Goal: Task Accomplishment & Management: Use online tool/utility

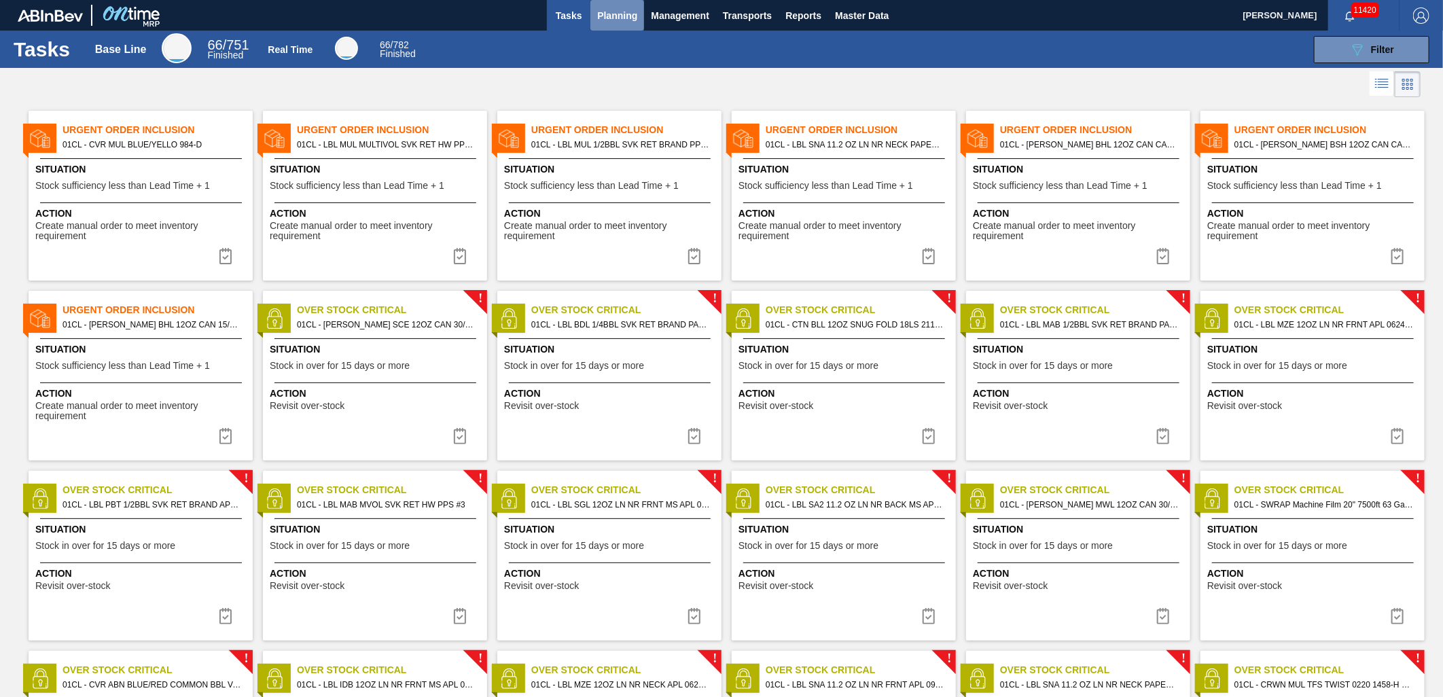
click at [617, 19] on span "Planning" at bounding box center [617, 15] width 40 height 16
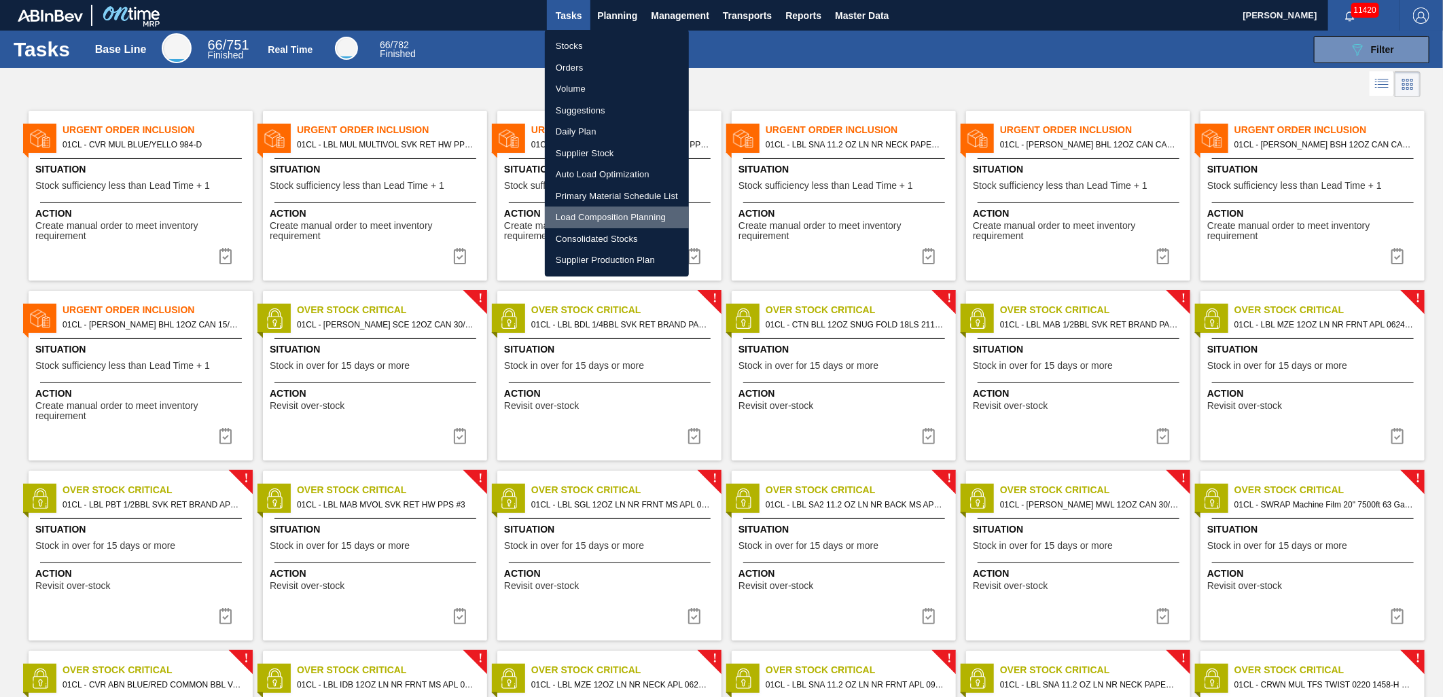
click at [595, 215] on li "Load Composition Planning" at bounding box center [617, 217] width 144 height 22
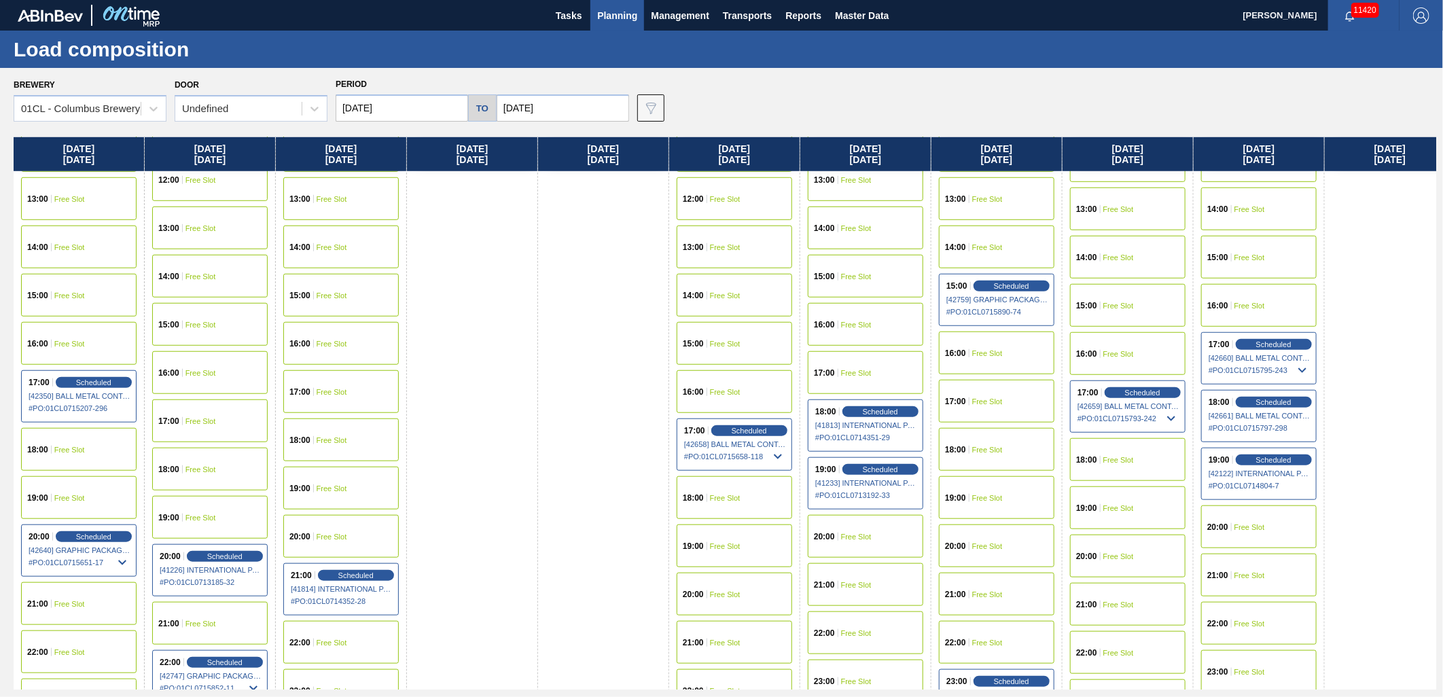
scroll to position [734, 0]
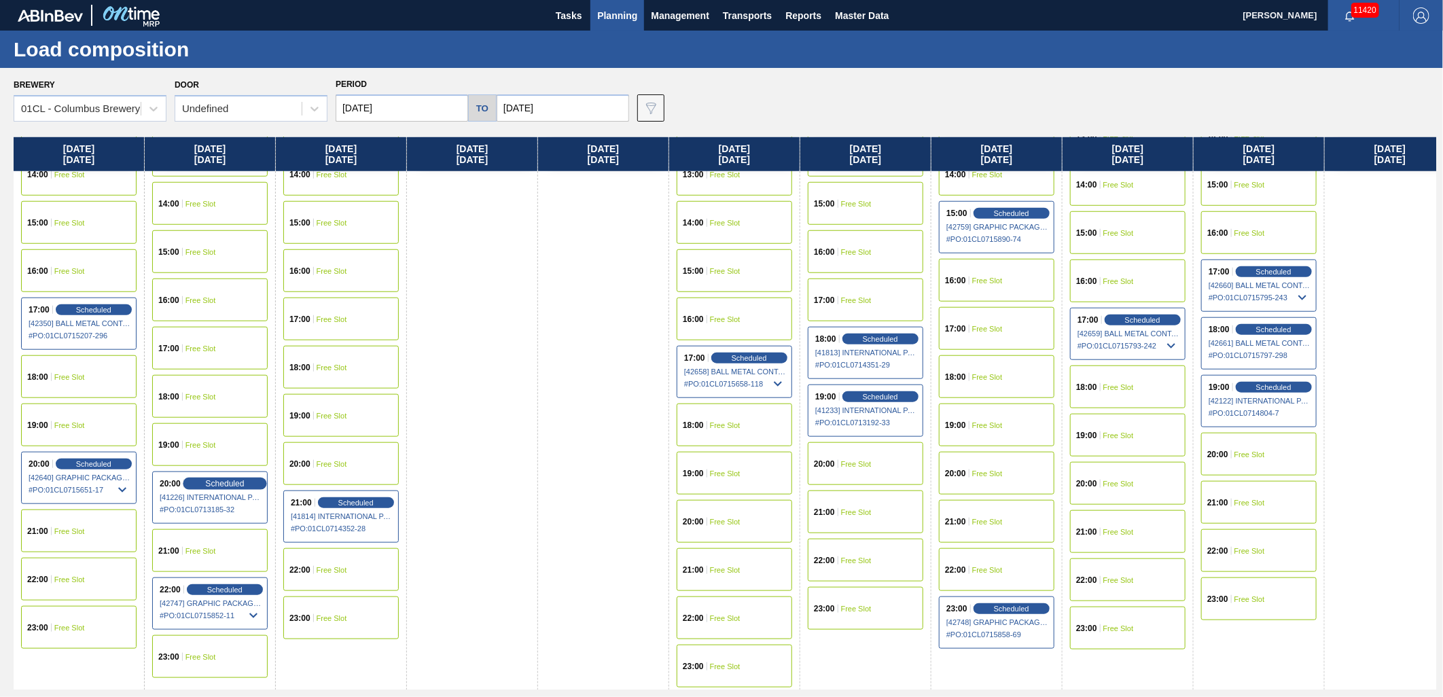
click at [235, 483] on span "Scheduled" at bounding box center [224, 483] width 39 height 9
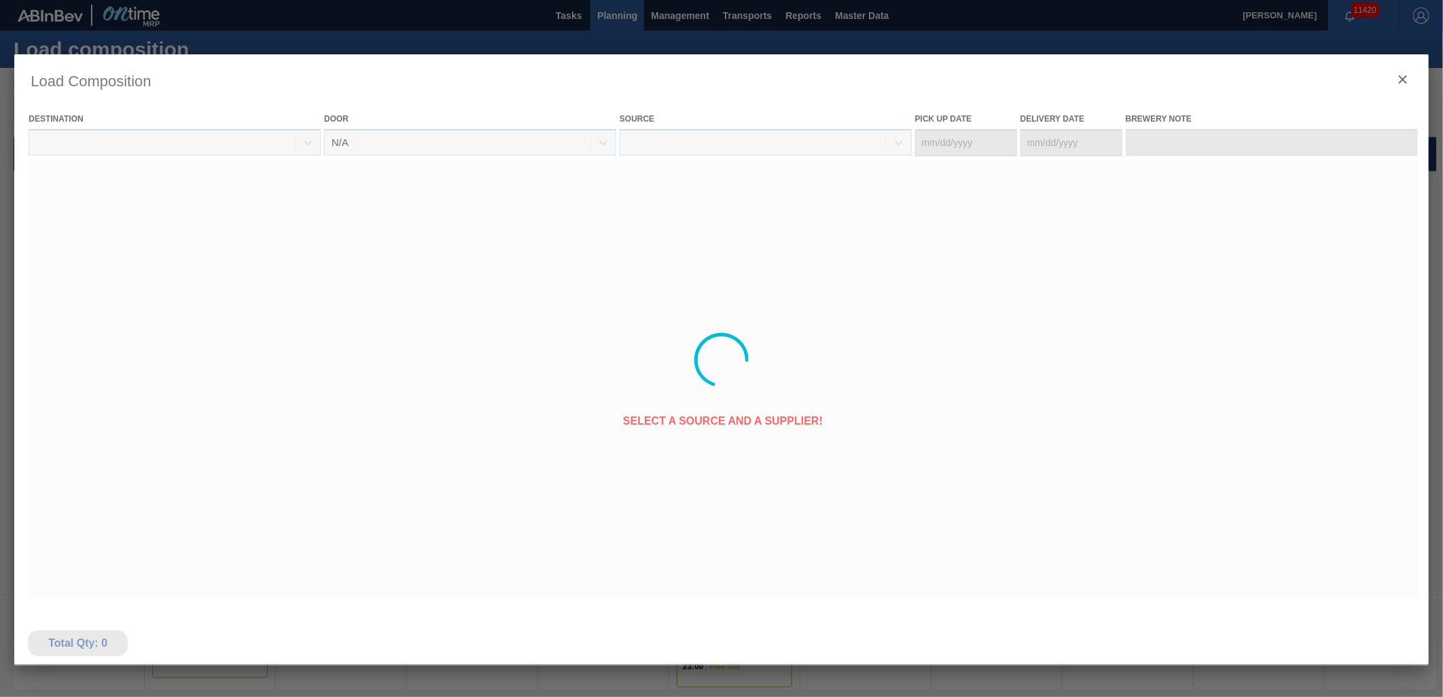
type Date "[DATE]"
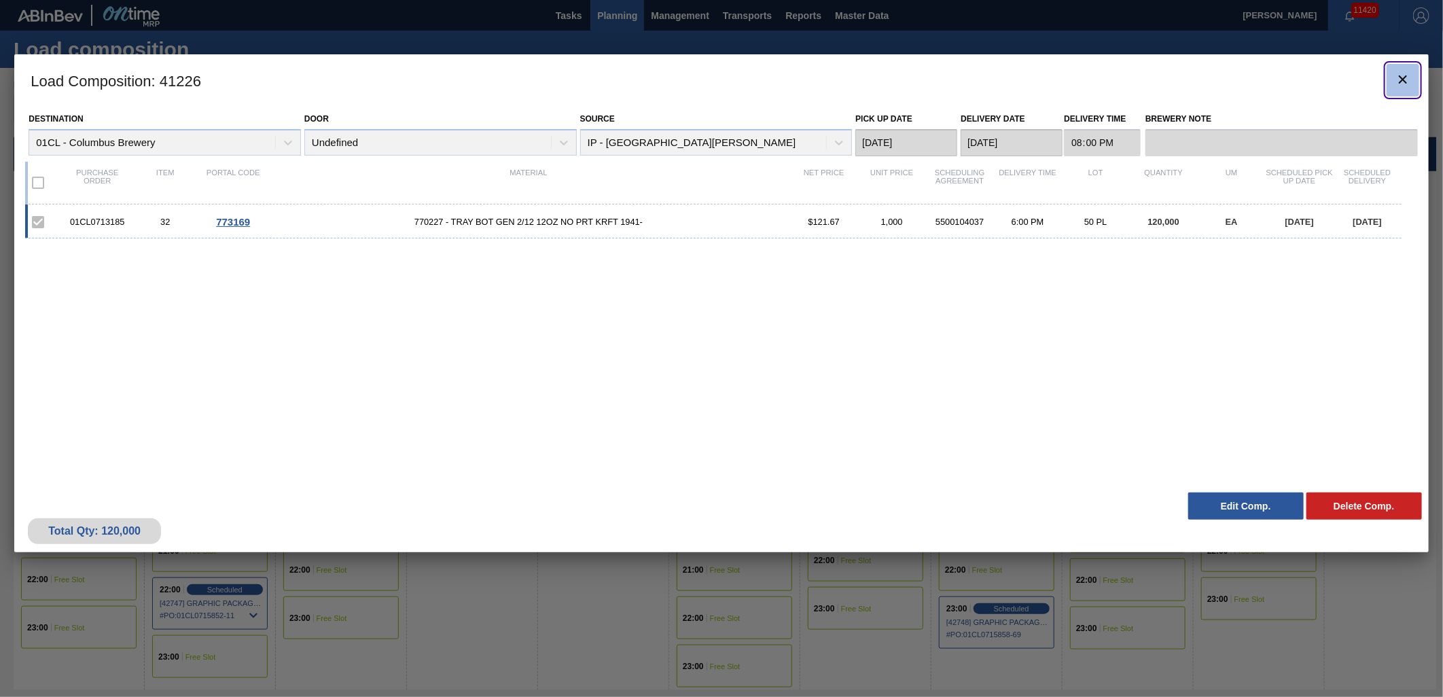
click at [1398, 82] on icon "botão de ícone" at bounding box center [1402, 79] width 16 height 16
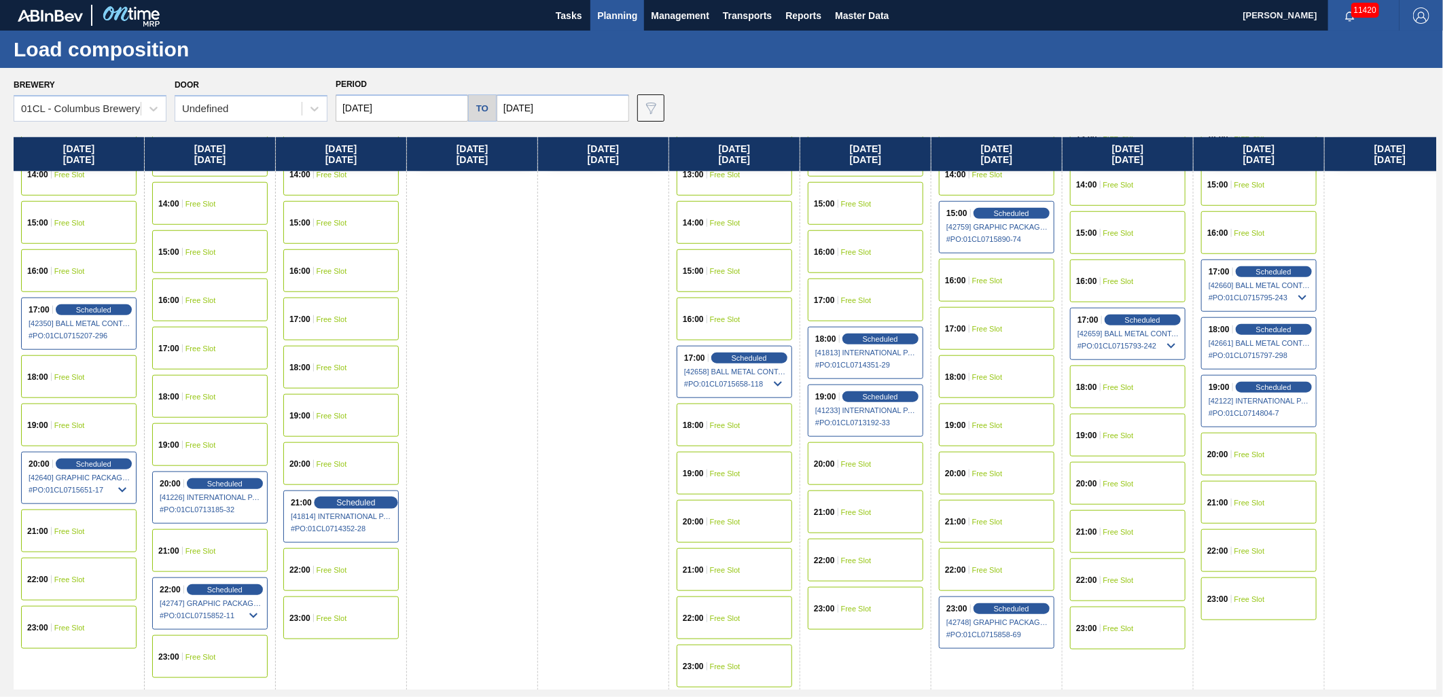
click at [336, 503] on span "Scheduled" at bounding box center [355, 502] width 39 height 9
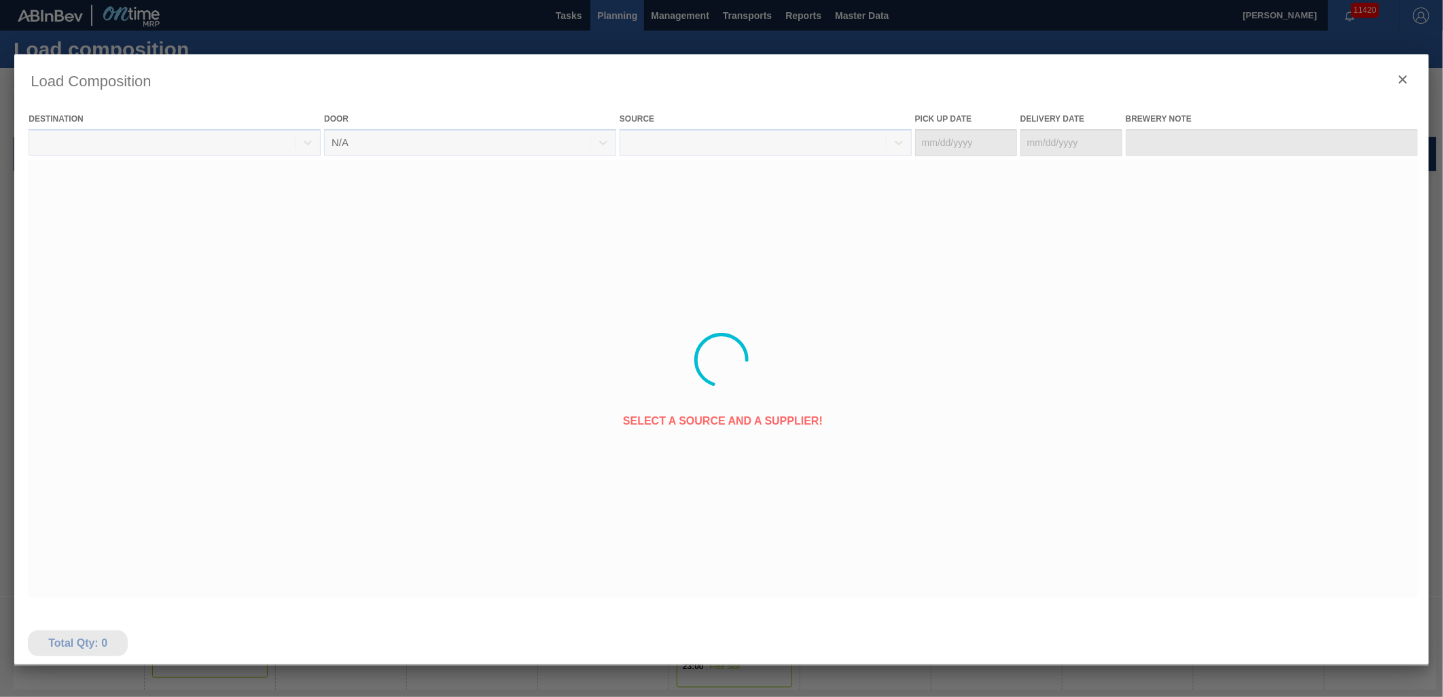
type Date "[DATE]"
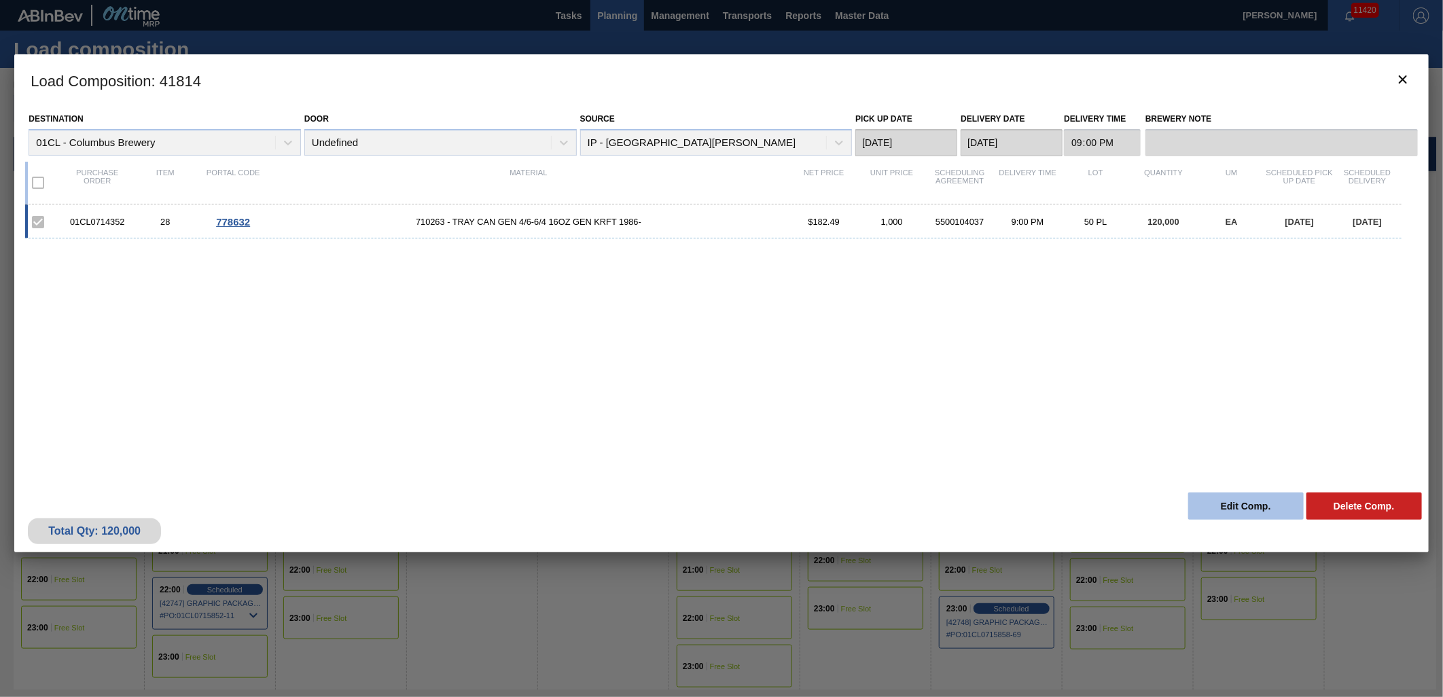
click at [1271, 510] on button "Edit Comp." at bounding box center [1245, 505] width 115 height 27
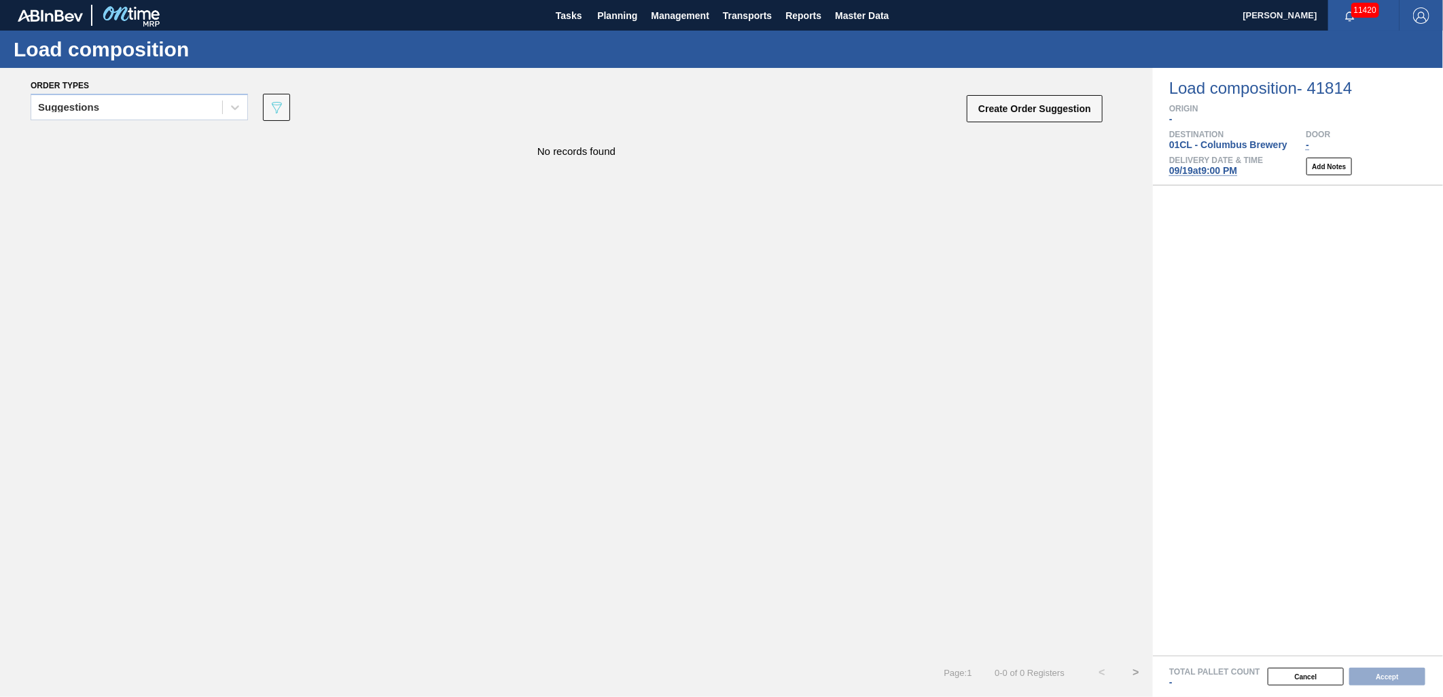
click at [1210, 167] on span "09/19 at 9:00 PM" at bounding box center [1203, 170] width 68 height 11
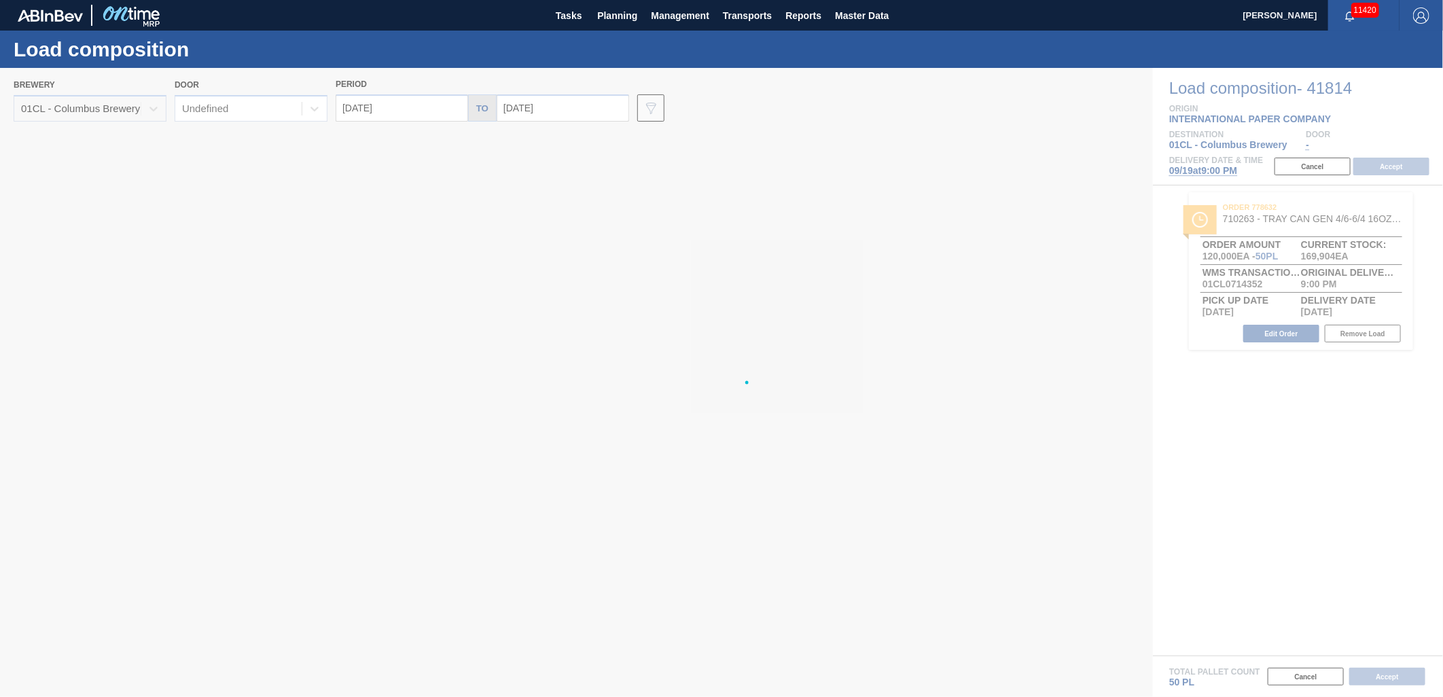
type input "[DATE]"
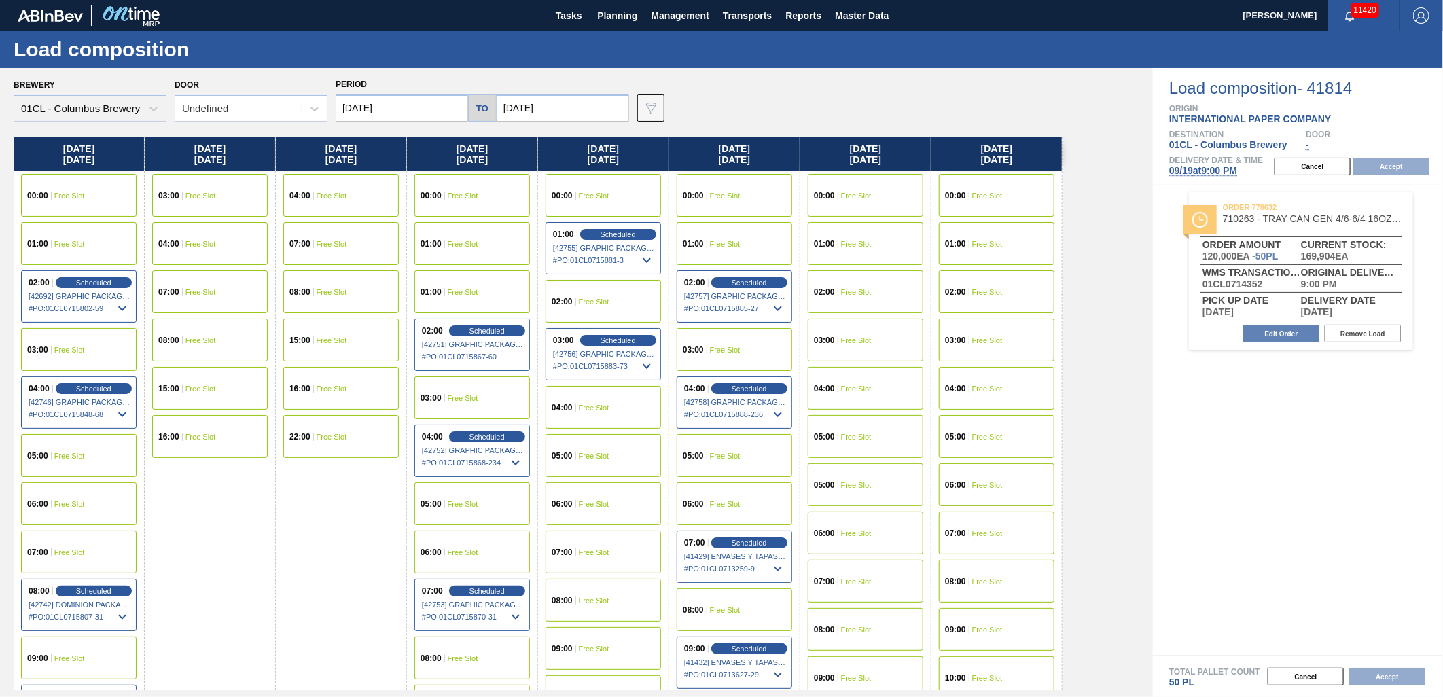
click at [388, 112] on input "[DATE]" at bounding box center [402, 107] width 132 height 27
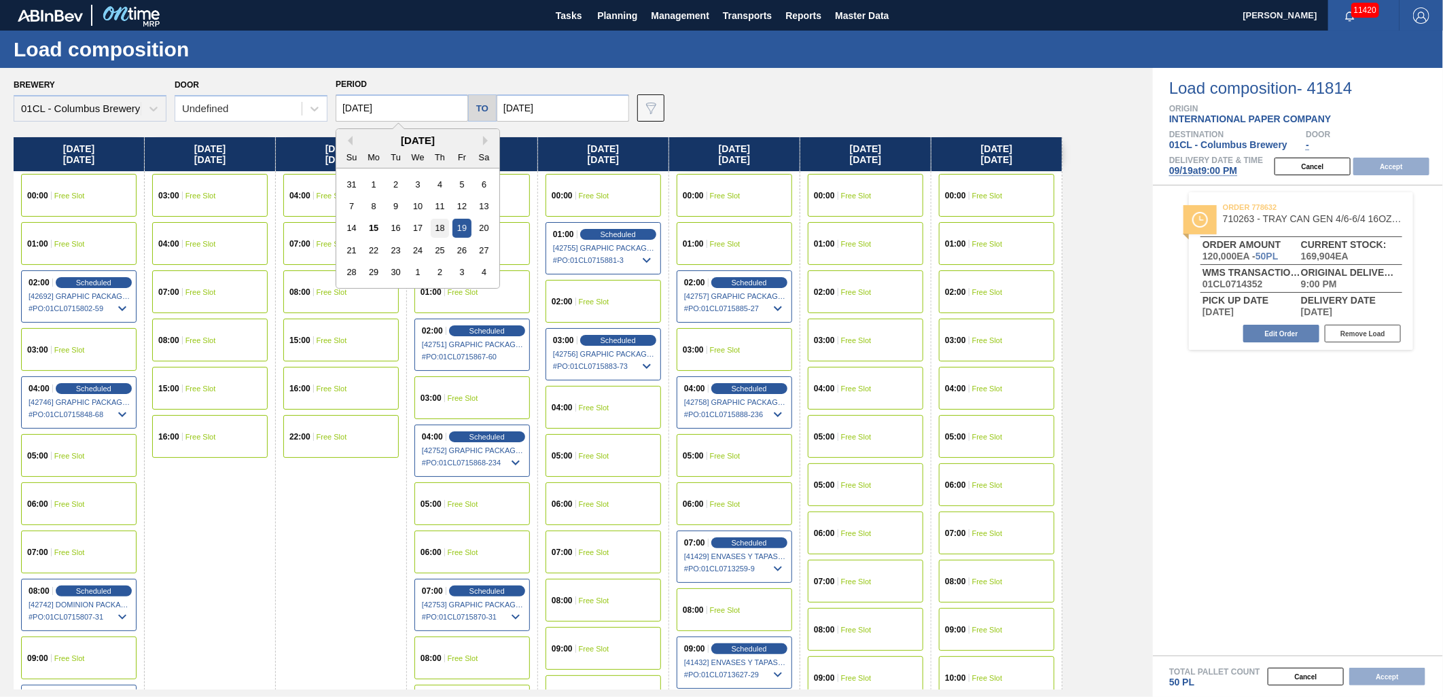
click at [437, 228] on div "18" at bounding box center [440, 228] width 18 height 18
type input "[DATE]"
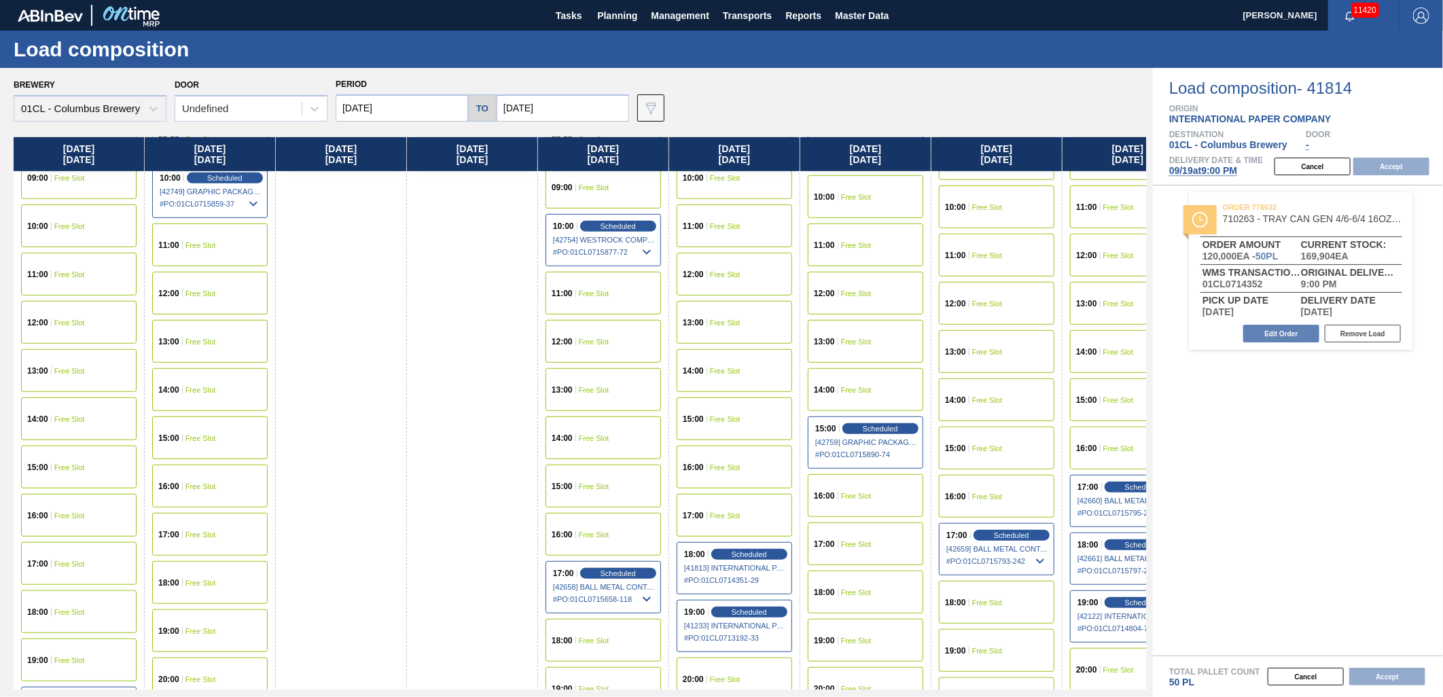
scroll to position [528, 0]
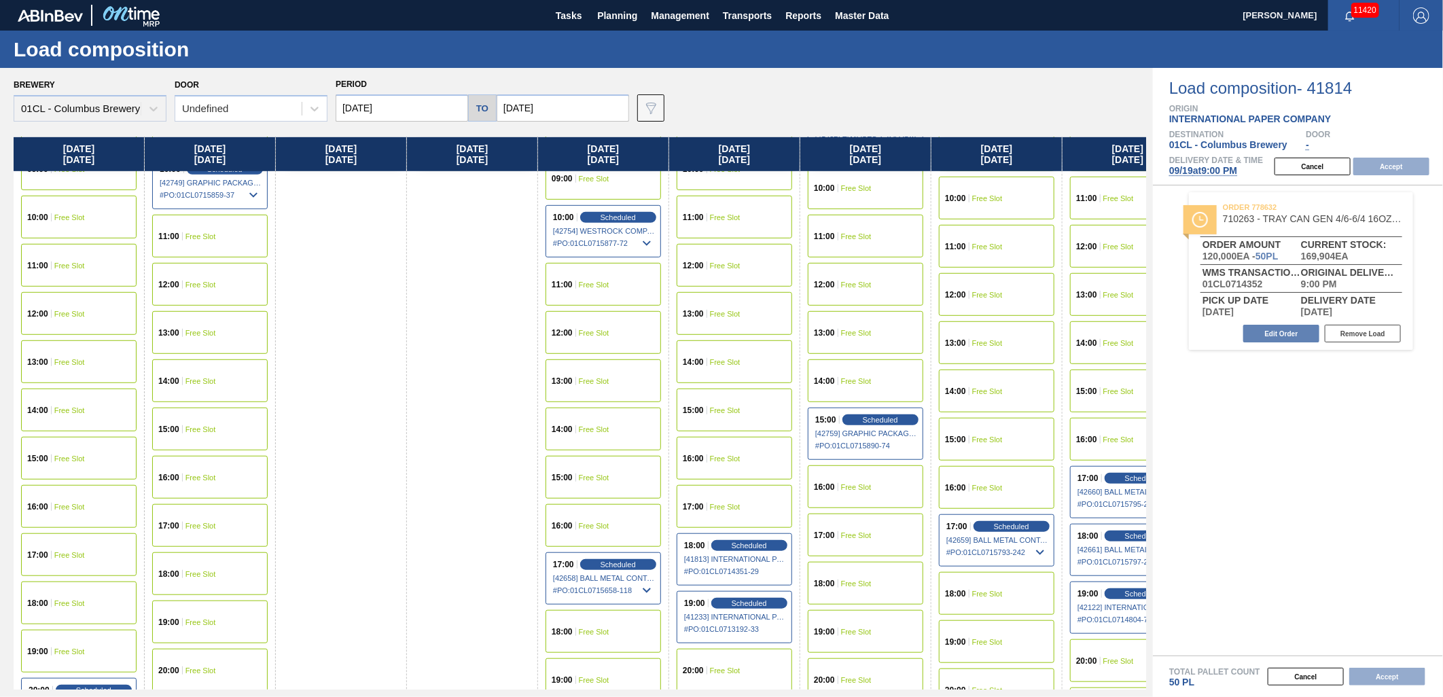
drag, startPoint x: 73, startPoint y: 547, endPoint x: 144, endPoint y: 524, distance: 74.8
click at [73, 547] on div "17:00 Free Slot" at bounding box center [78, 554] width 115 height 43
click at [1387, 160] on button "Accept" at bounding box center [1391, 167] width 76 height 18
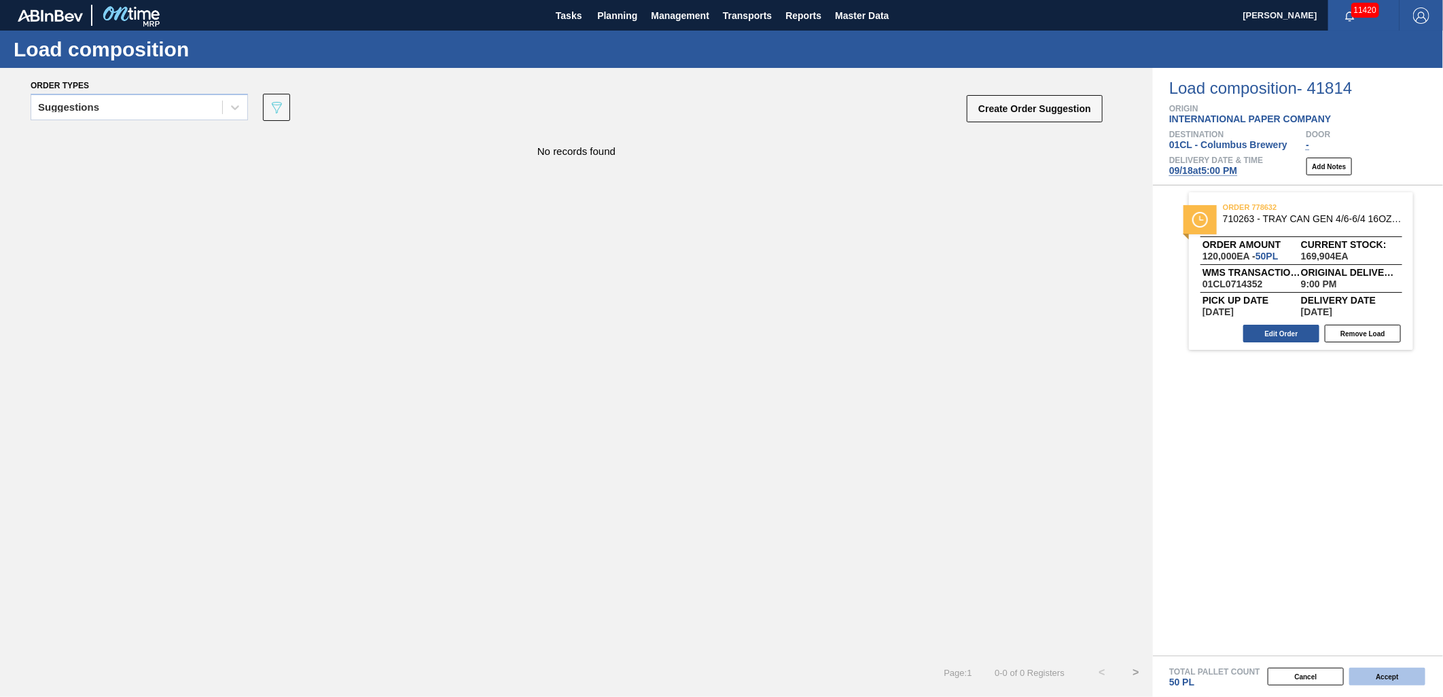
click at [1397, 680] on button "Accept" at bounding box center [1387, 677] width 76 height 18
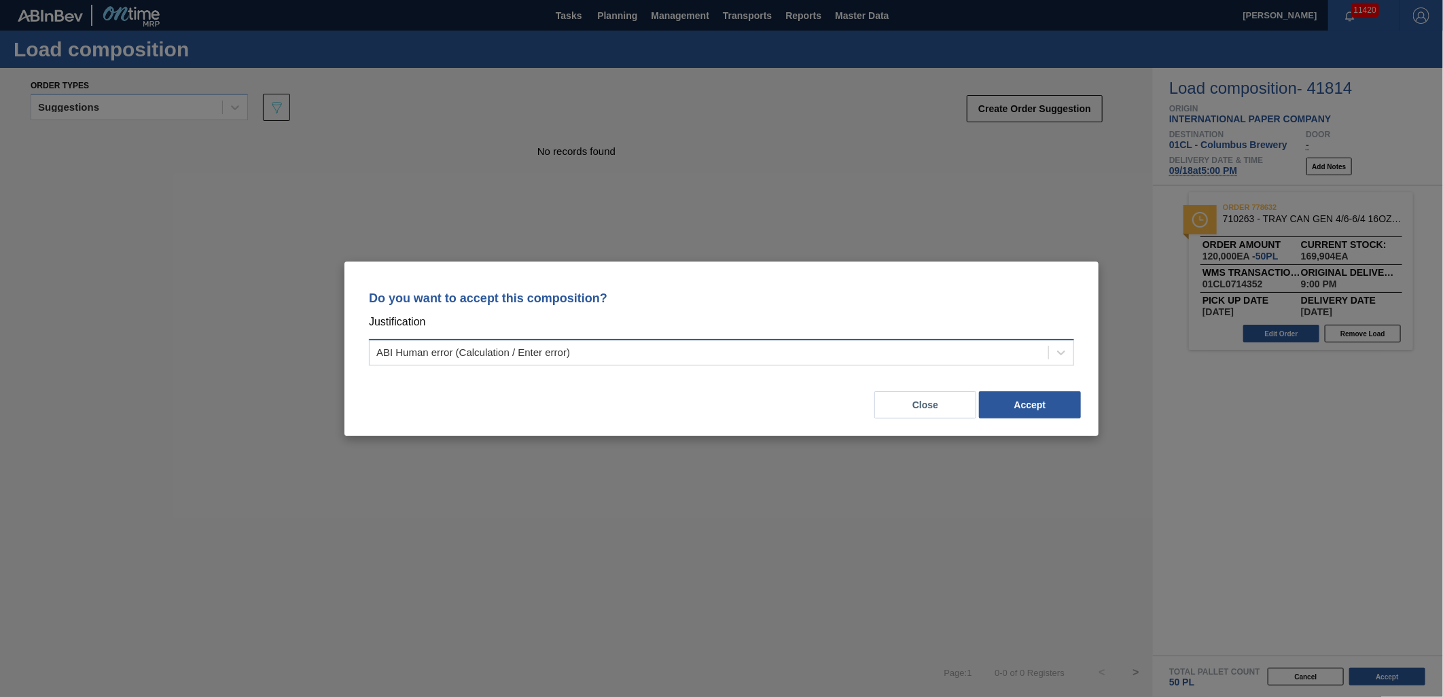
click at [888, 354] on div "ABI Human error (Calculation / Enter error)" at bounding box center [709, 352] width 679 height 20
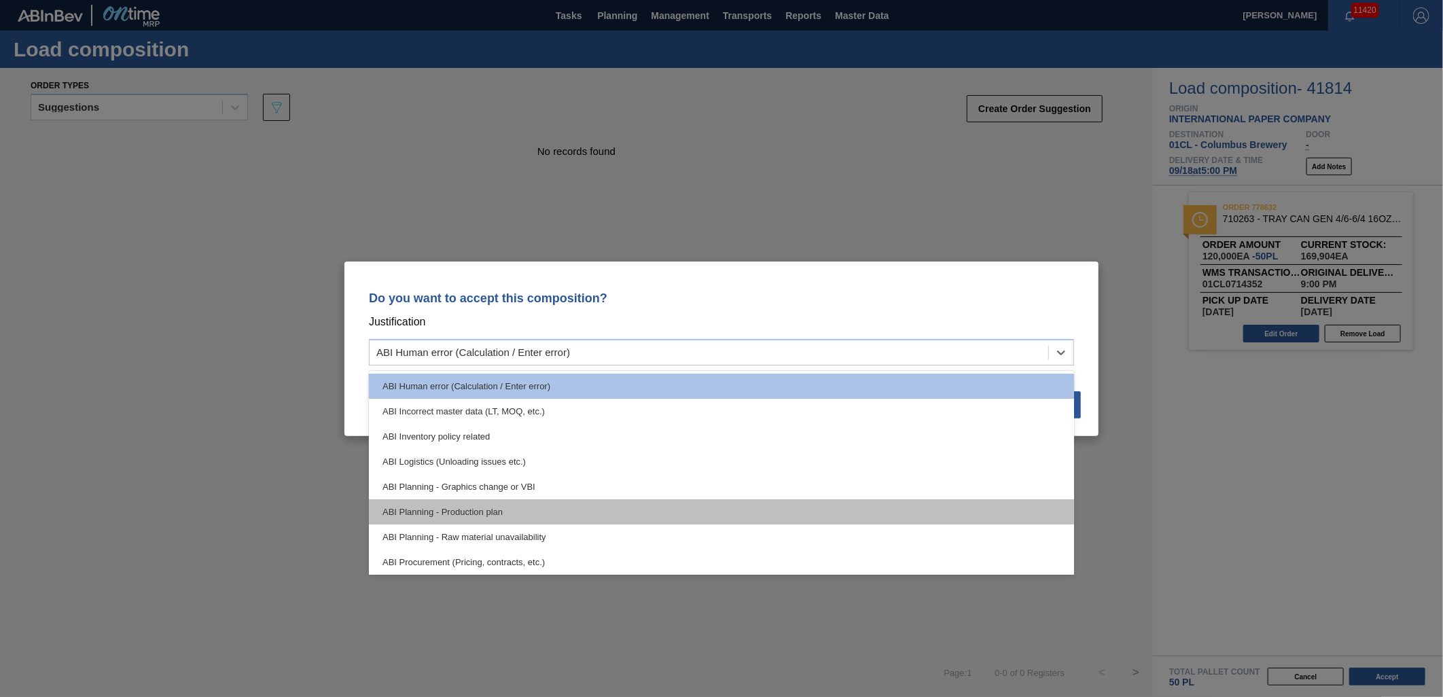
click at [785, 507] on div "ABI Planning - Production plan" at bounding box center [721, 511] width 705 height 25
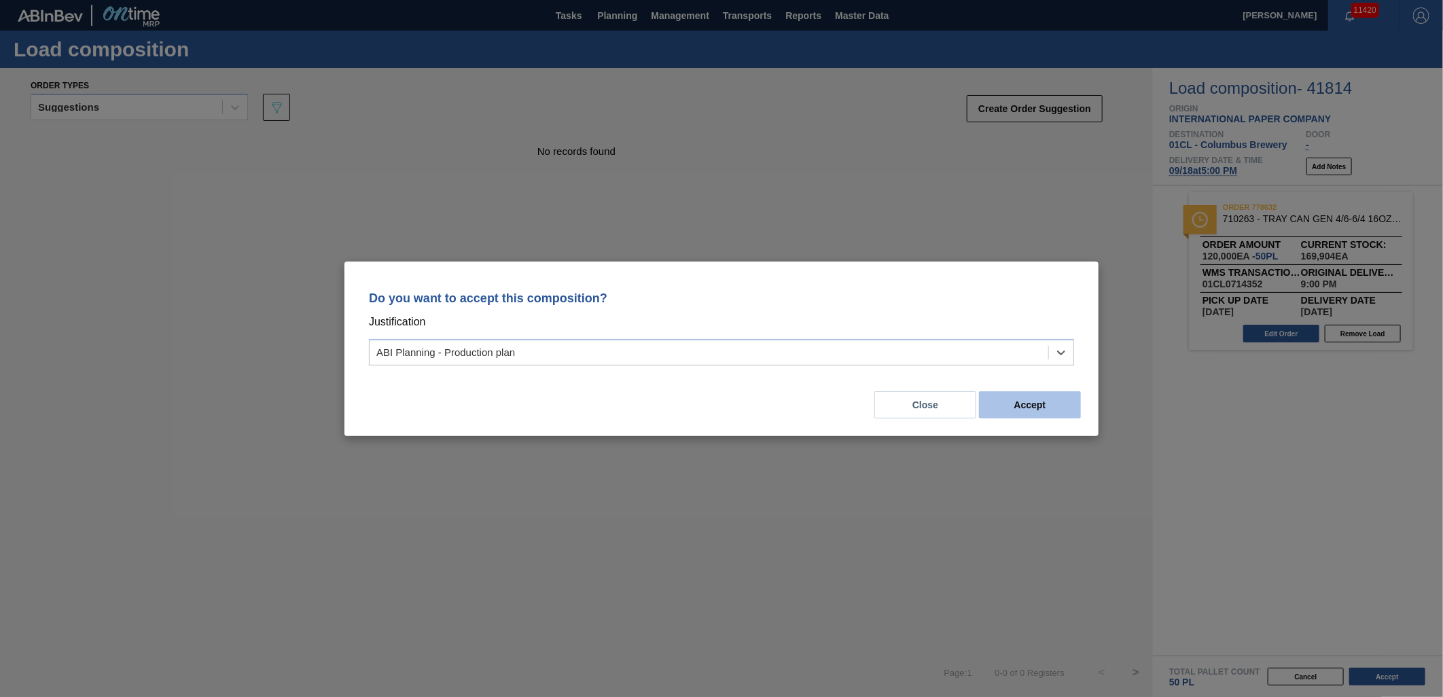
click at [1036, 404] on button "Accept" at bounding box center [1030, 404] width 102 height 27
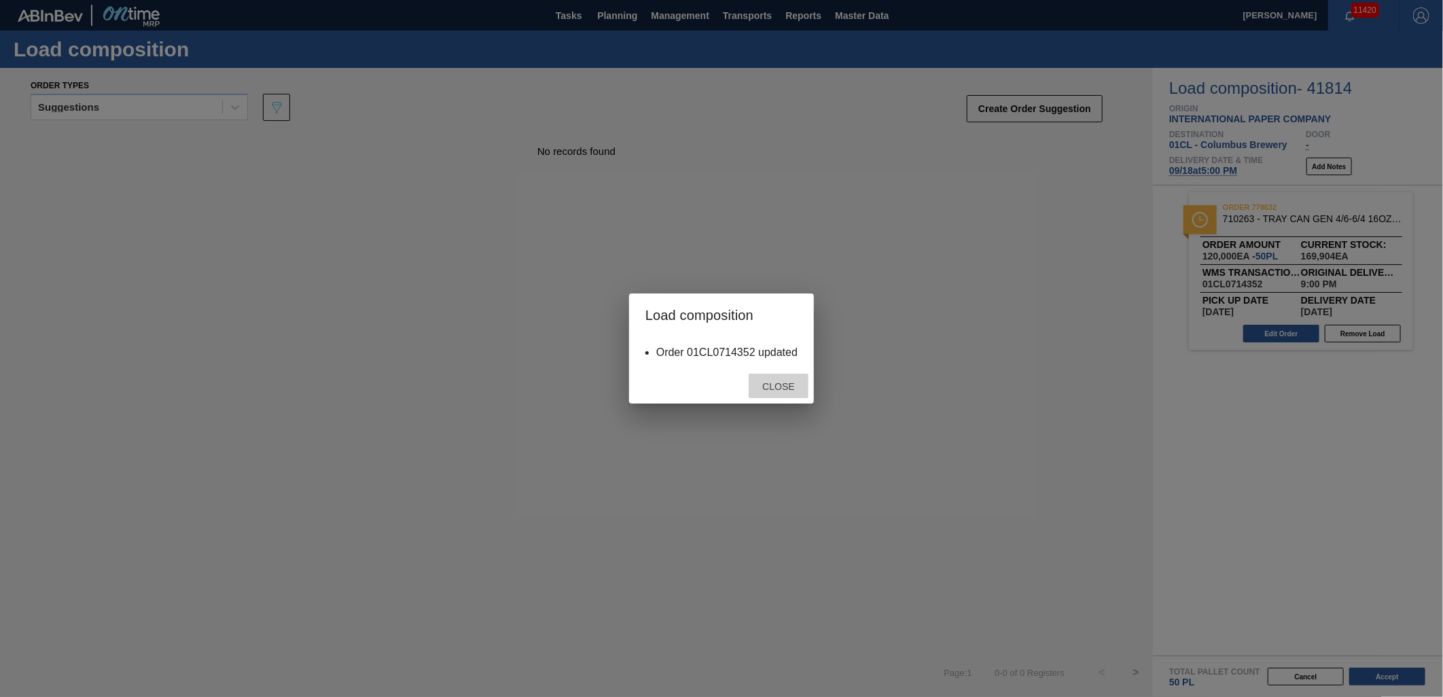
click at [769, 395] on div "Close" at bounding box center [779, 386] width 60 height 25
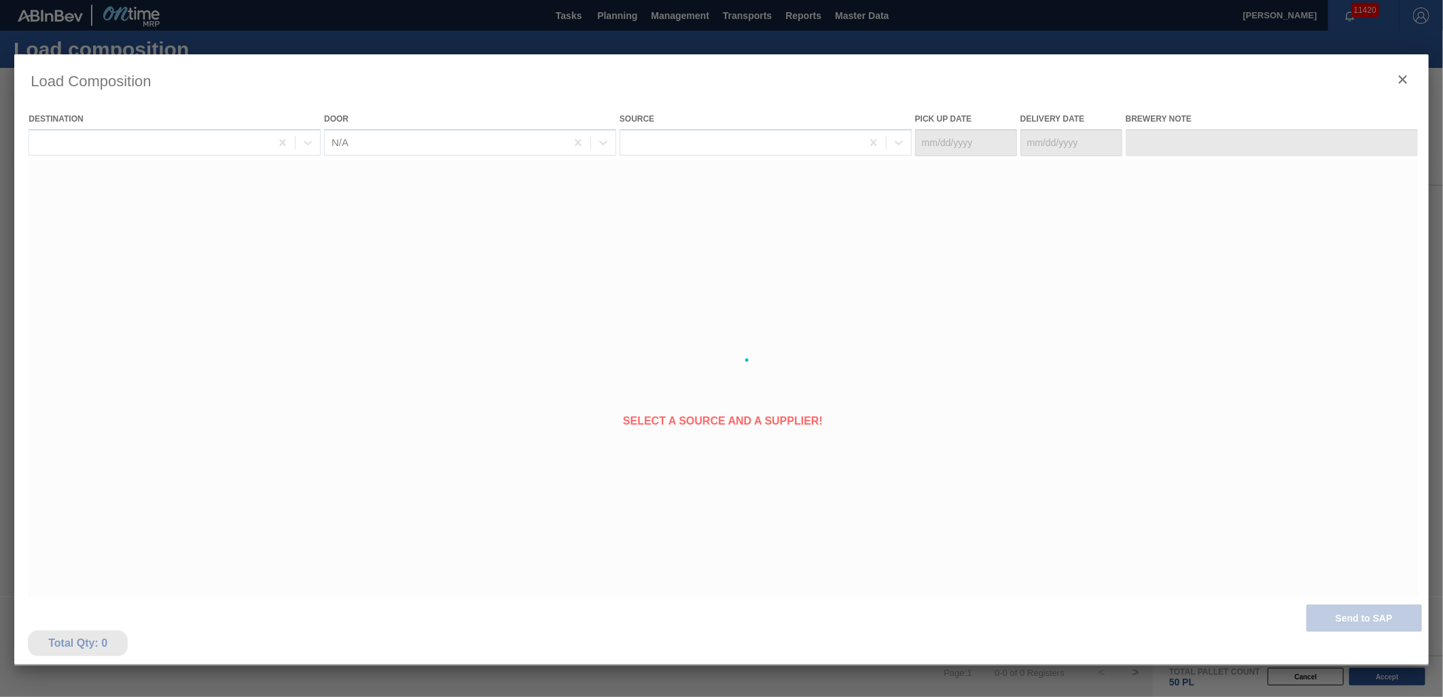
type Date "[DATE]"
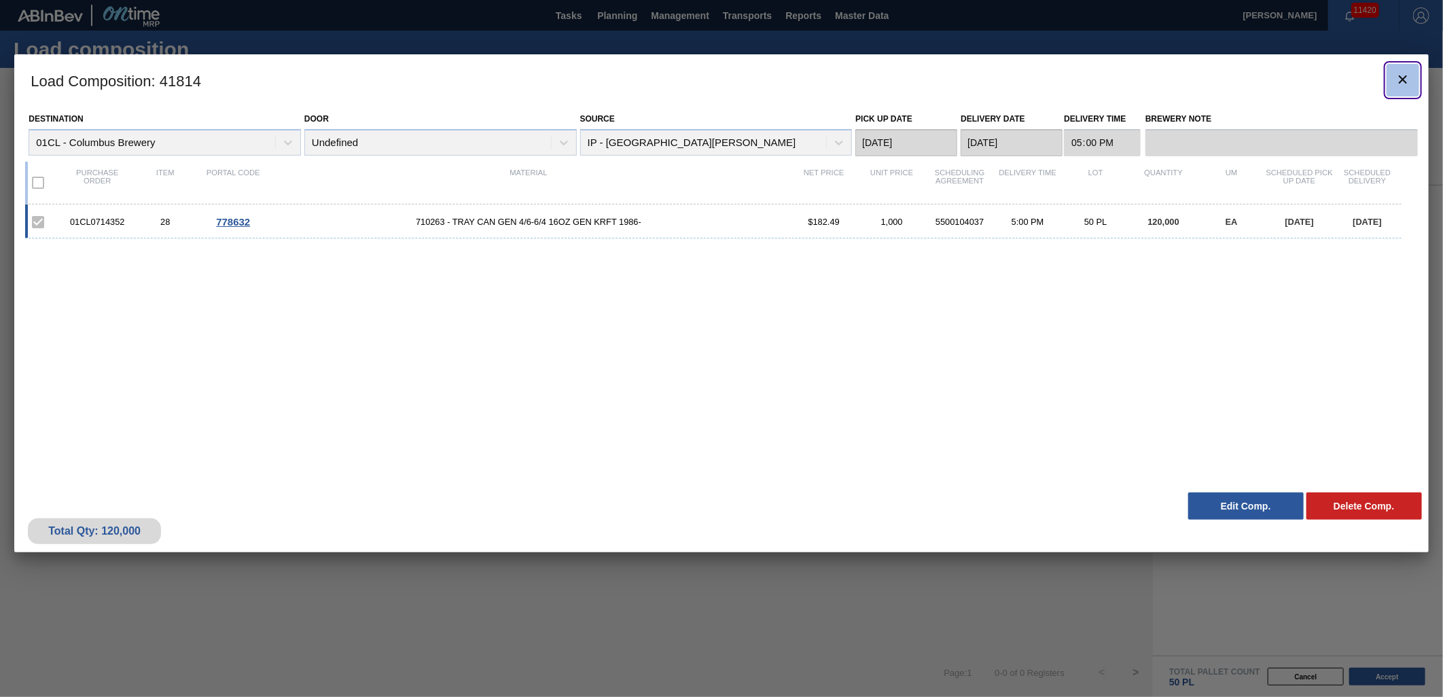
click at [1403, 82] on icon "botão de ícone" at bounding box center [1402, 79] width 16 height 16
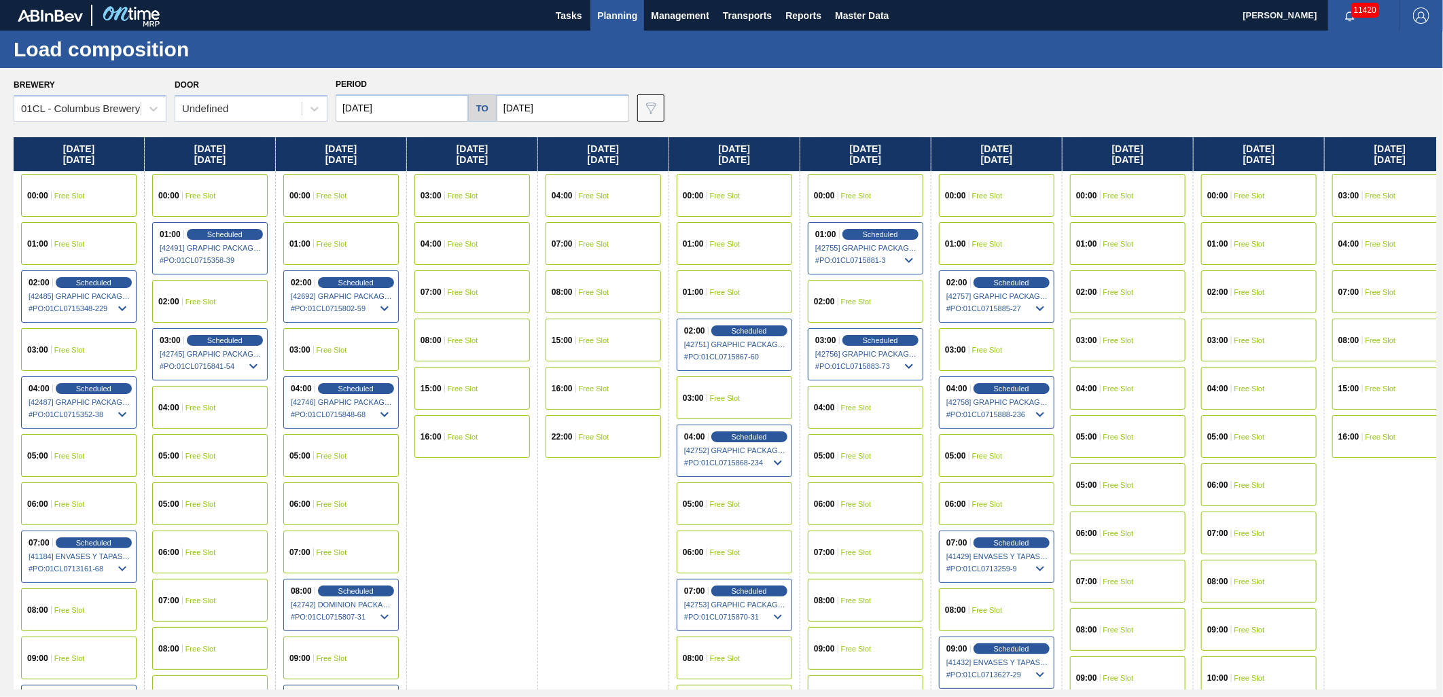
click at [68, 463] on div "05:00 Free Slot" at bounding box center [78, 455] width 115 height 43
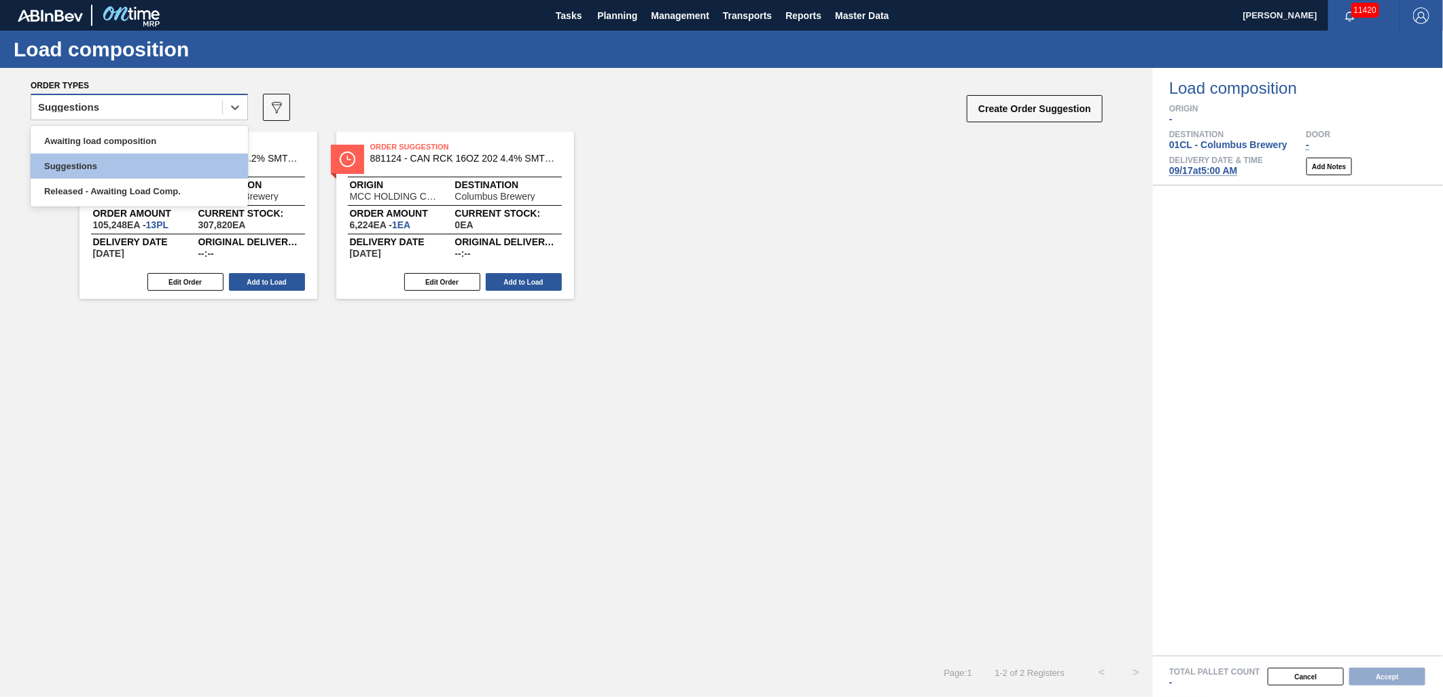
click at [170, 105] on div "Suggestions" at bounding box center [126, 108] width 191 height 20
click at [818, 261] on div "Order Suggestion 667999 - CAN MUL 12OZ 202 4.2% SMTH 0220 SLEEK BE Origin BALL …" at bounding box center [576, 215] width 1153 height 167
click at [279, 114] on icon "089F7B8B-B2A5-4AFE-B5C0-19BA573D28AC" at bounding box center [276, 107] width 16 height 16
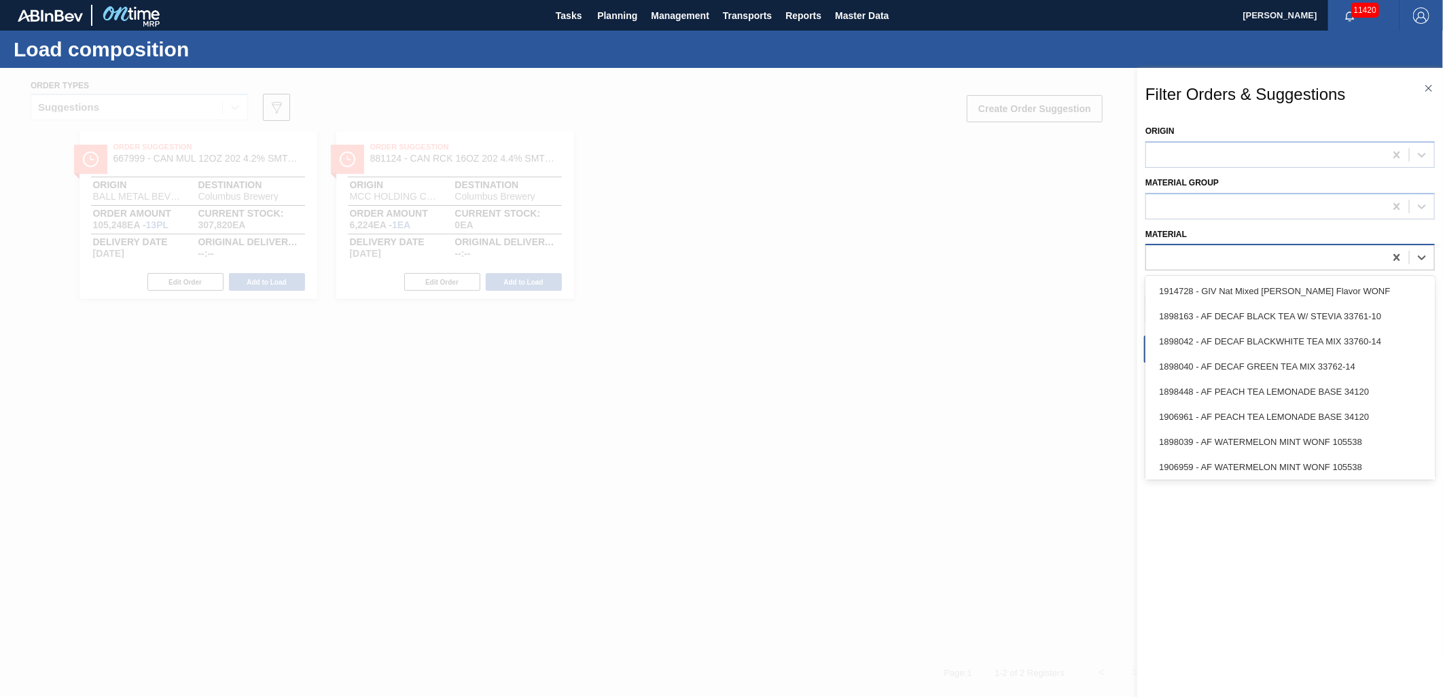
click at [1212, 257] on div at bounding box center [1265, 258] width 238 height 20
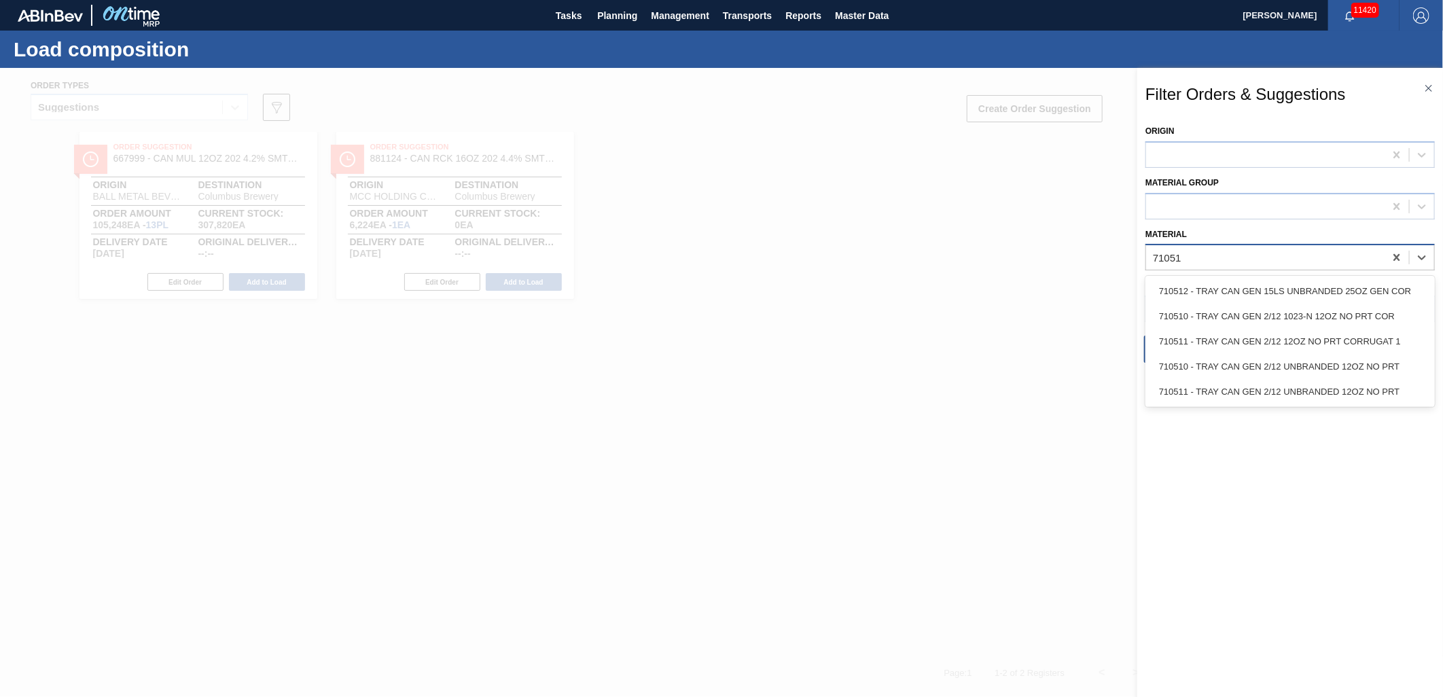
type input "710511"
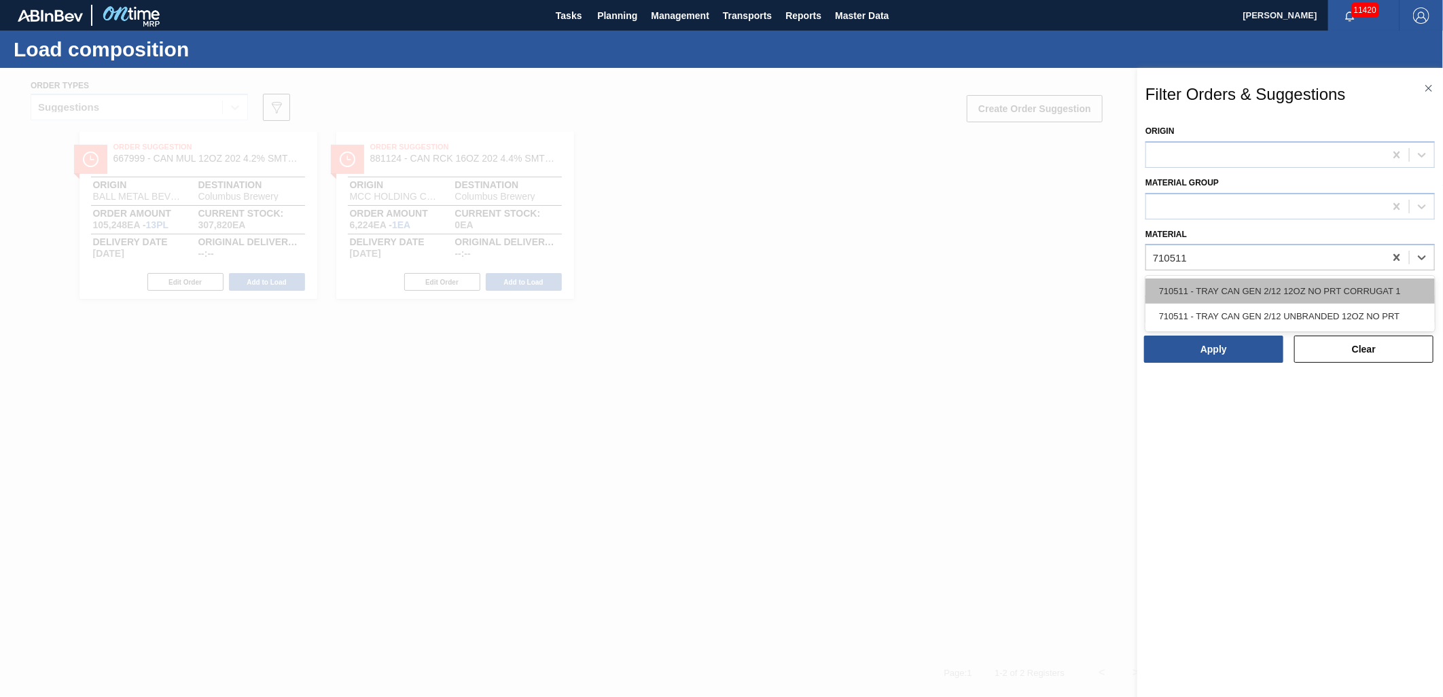
click at [1191, 287] on div "710511 - TRAY CAN GEN 2/12 12OZ NO PRT CORRUGAT 1" at bounding box center [1289, 290] width 289 height 25
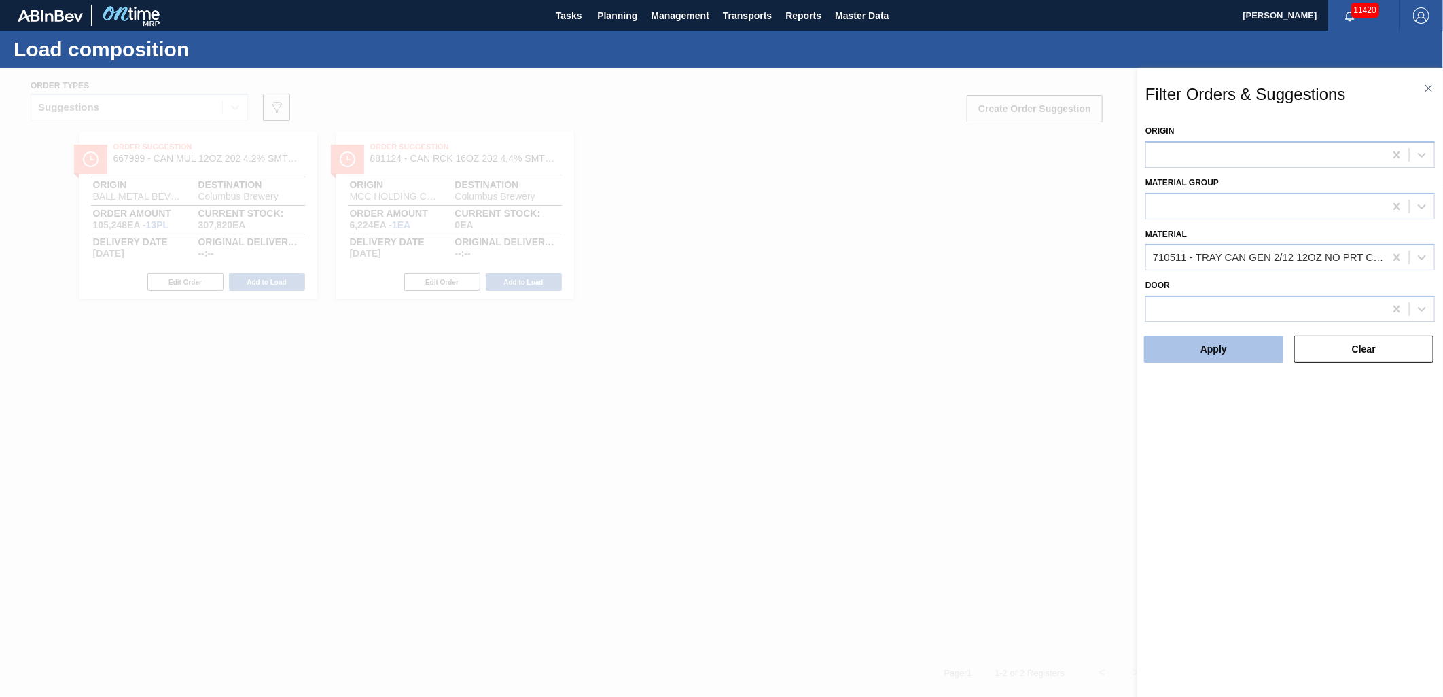
click at [1189, 355] on button "Apply" at bounding box center [1213, 349] width 139 height 27
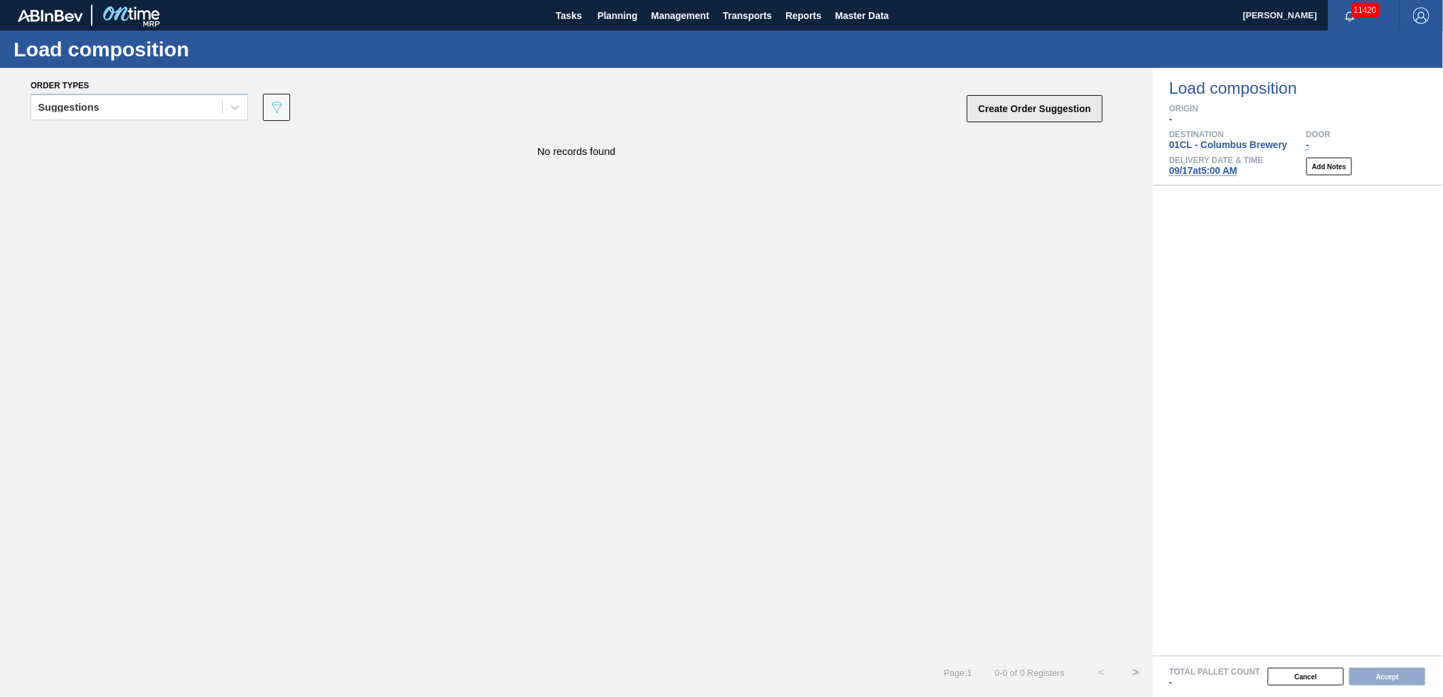
click at [1074, 118] on button "Create Order Suggestion" at bounding box center [1035, 108] width 136 height 27
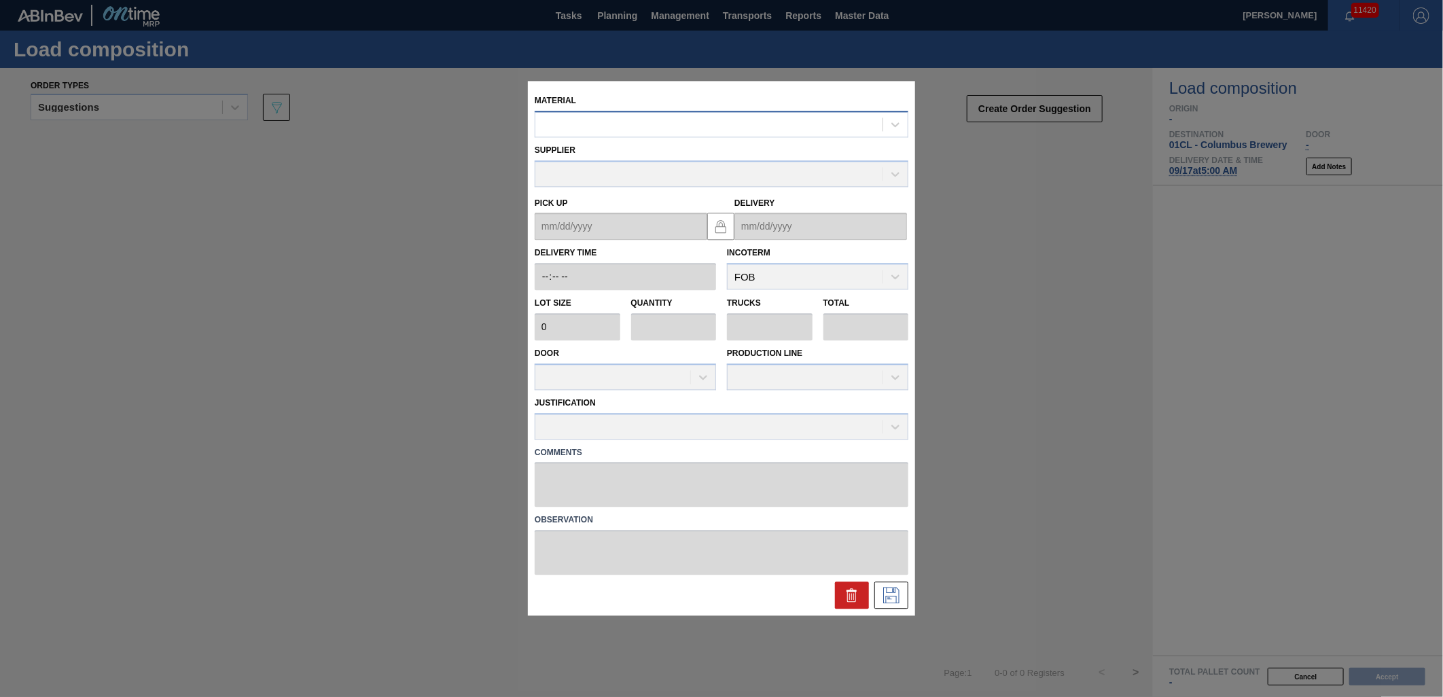
click at [603, 126] on div at bounding box center [708, 125] width 347 height 20
type input "710511"
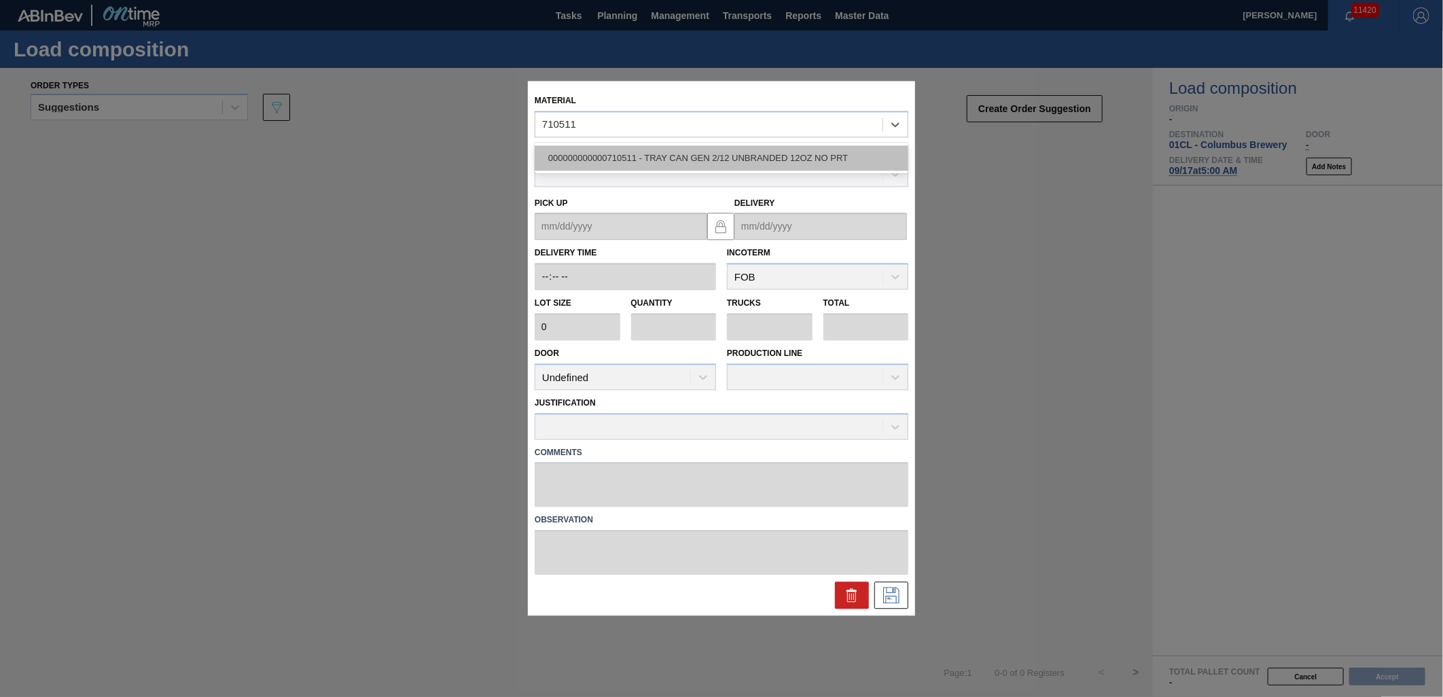
click at [700, 154] on div "000000000000710511 - TRAY CAN GEN 2/12 UNBRANDED 12OZ NO PRT" at bounding box center [722, 157] width 374 height 25
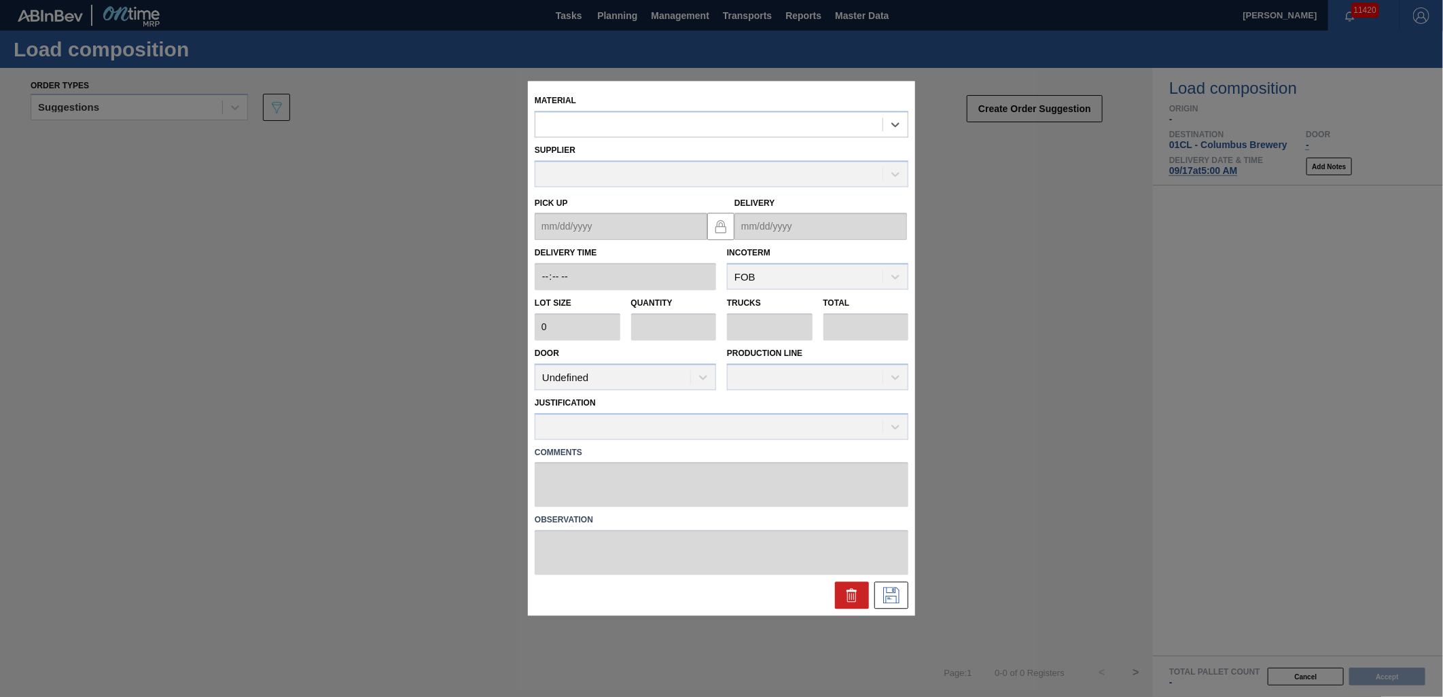
type input "2,400"
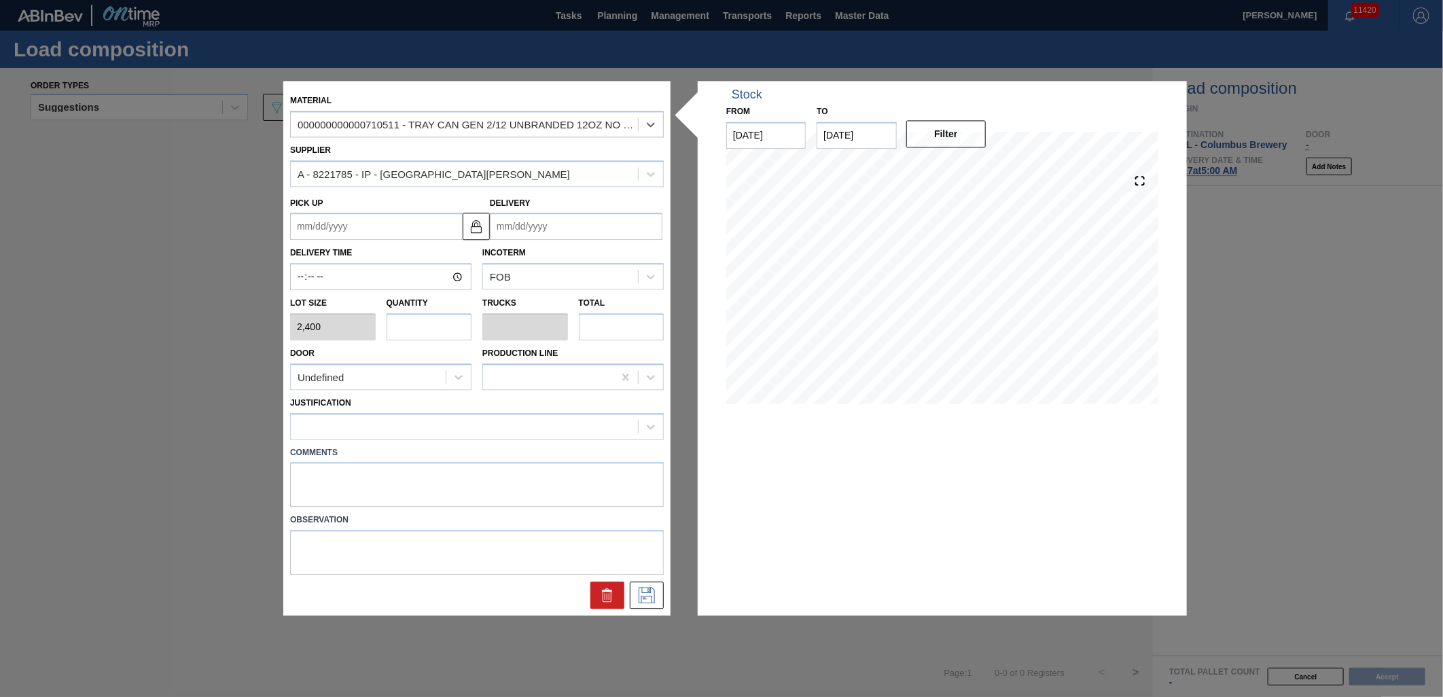
click at [569, 236] on input "Delivery" at bounding box center [576, 226] width 173 height 27
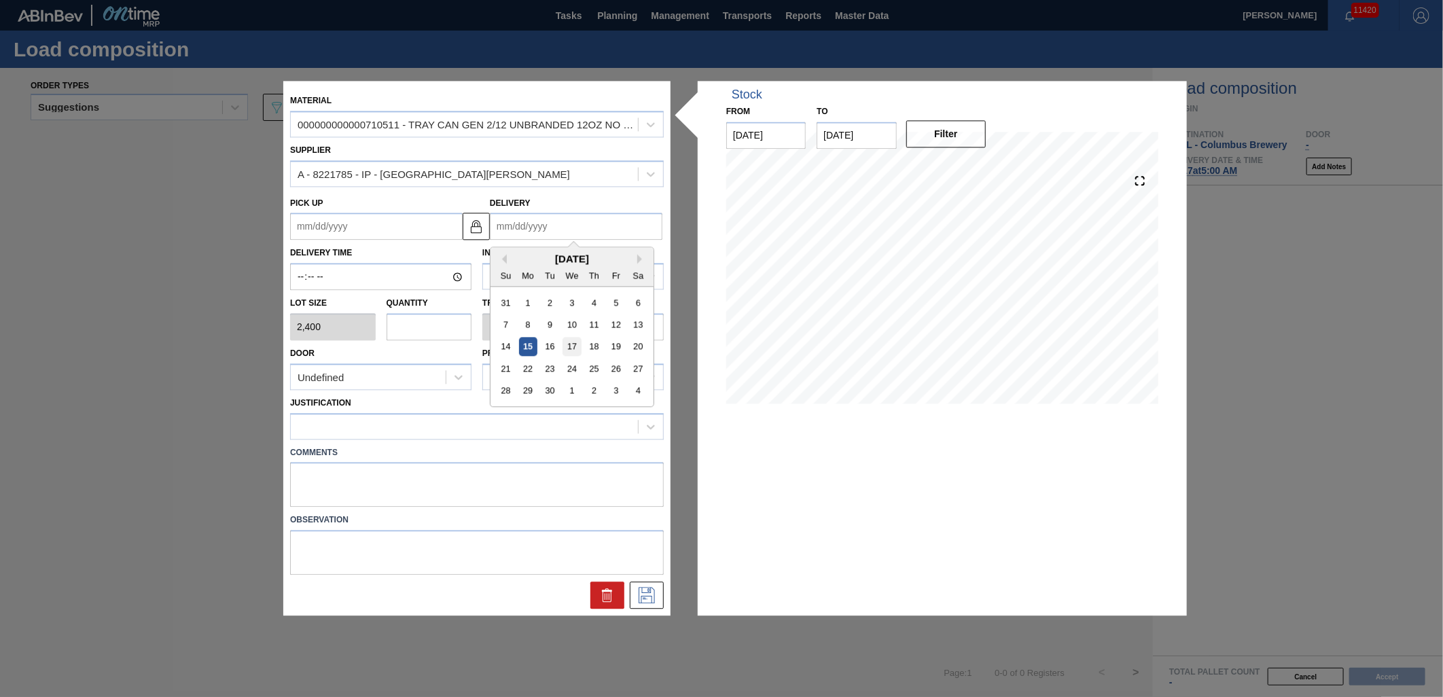
click at [573, 352] on div "17" at bounding box center [571, 347] width 18 height 18
type up "09/16/2025"
type input "[DATE]"
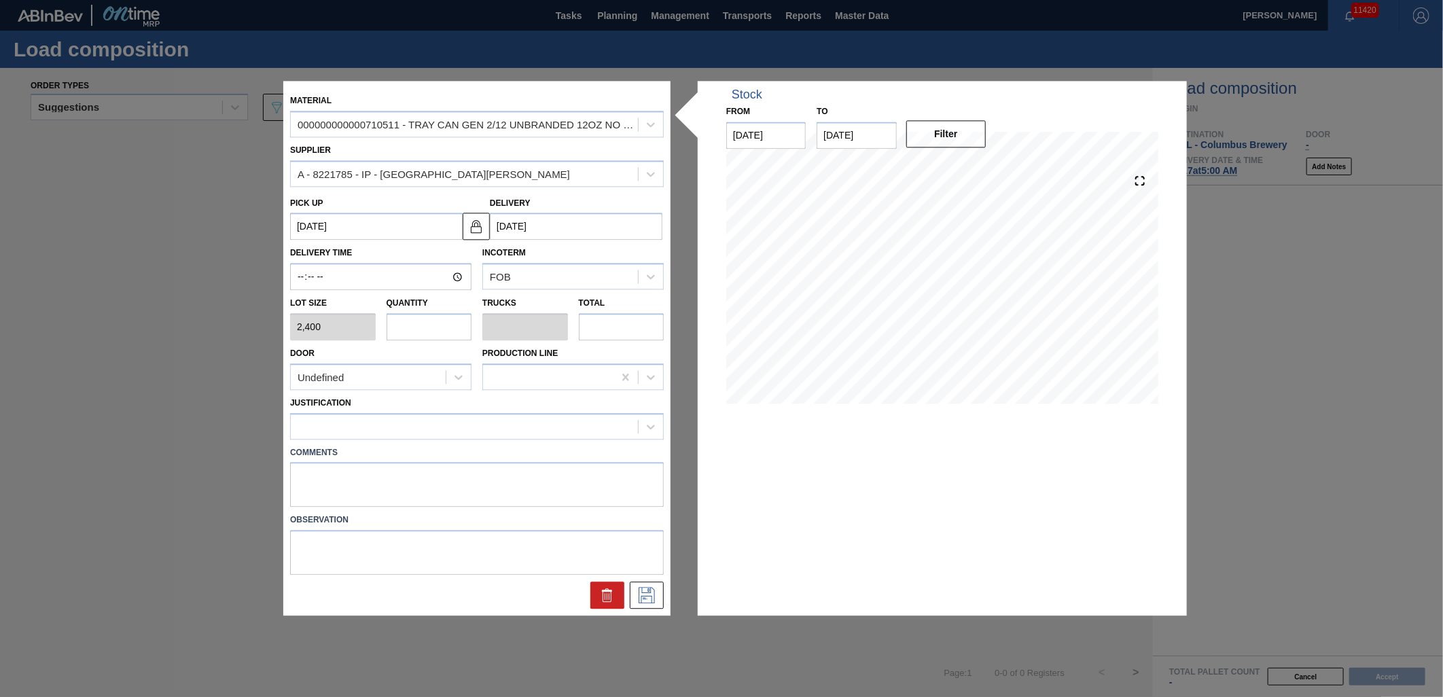
click at [431, 334] on input "text" at bounding box center [429, 326] width 86 height 27
type input "5"
type input "0.1"
type input "12,000"
type input "50"
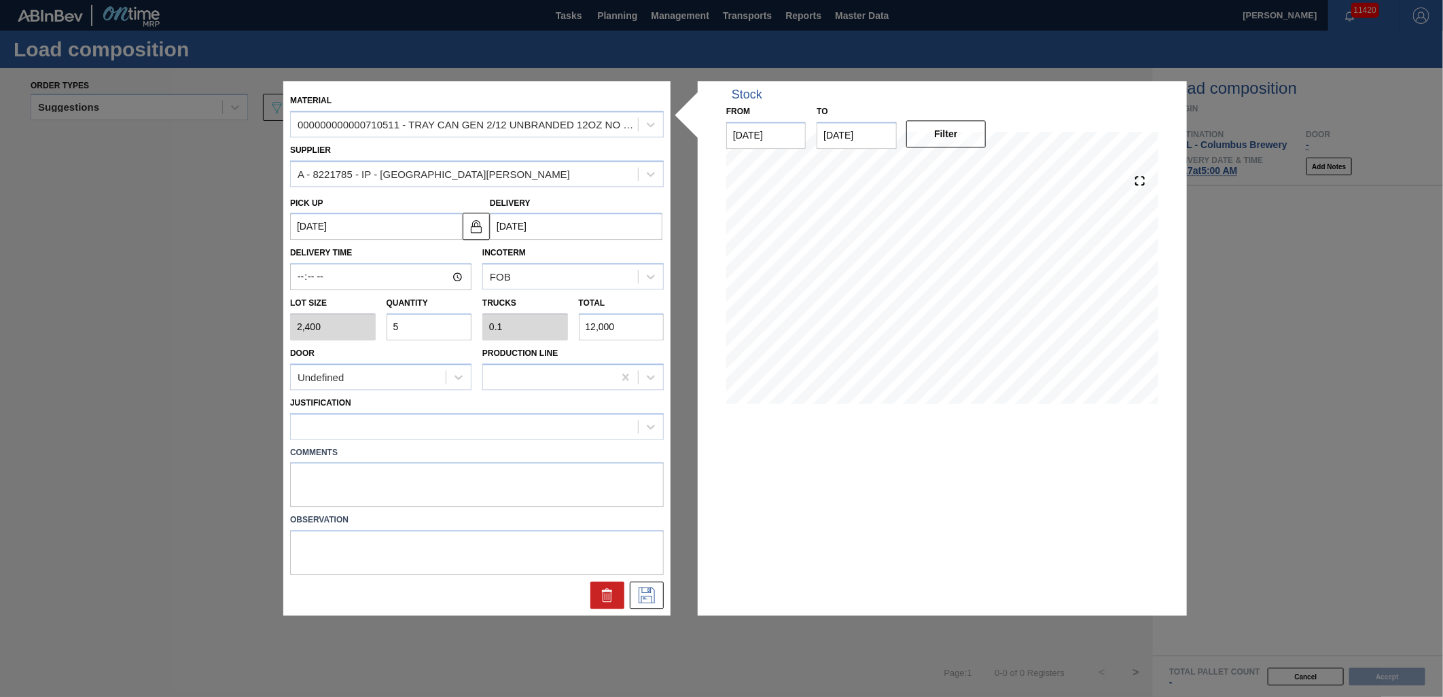
type input "1"
type input "120,000"
type input "50"
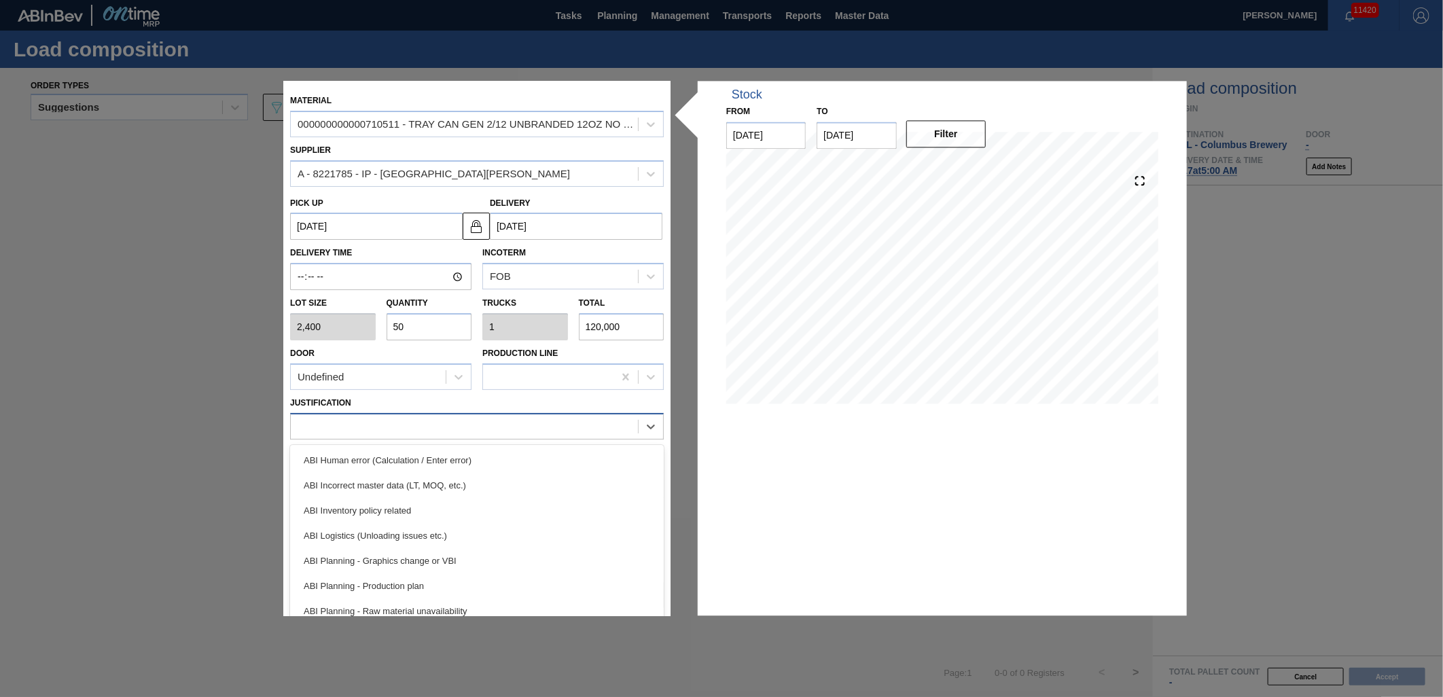
click at [560, 418] on div at bounding box center [464, 426] width 347 height 20
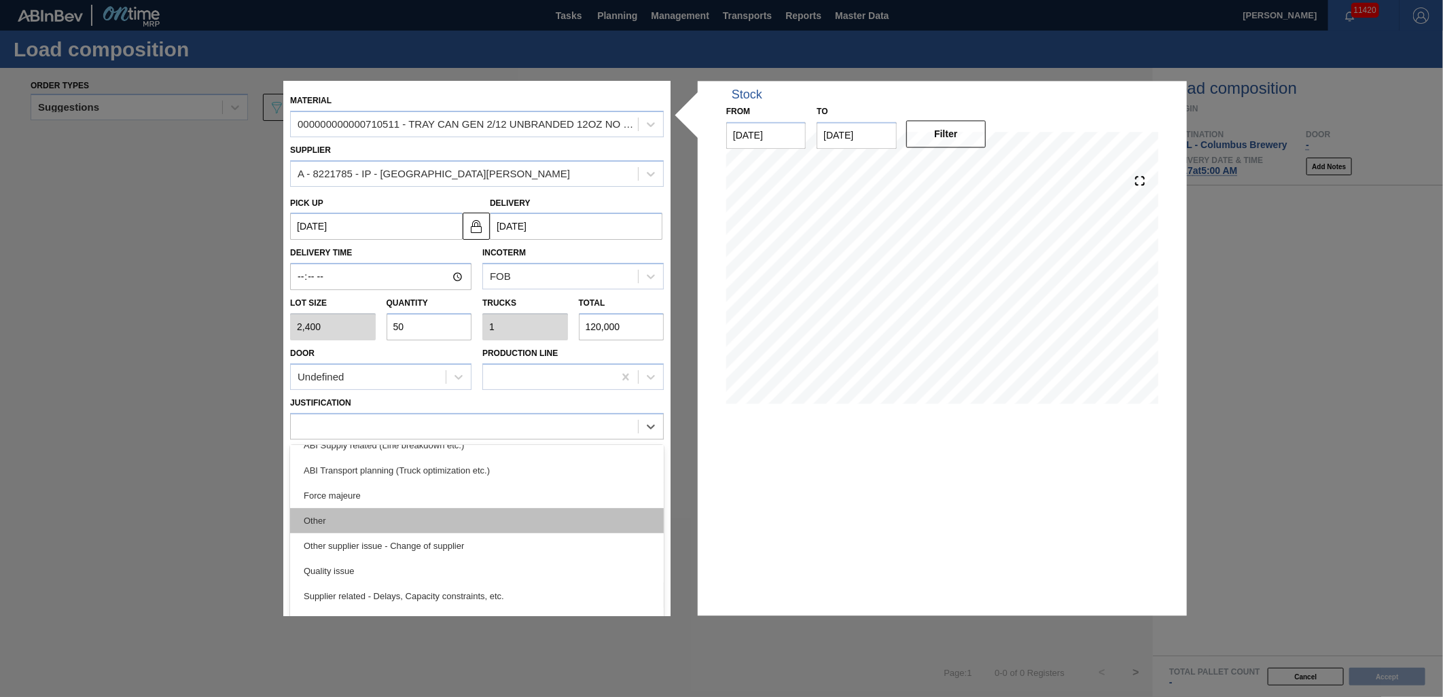
scroll to position [254, 0]
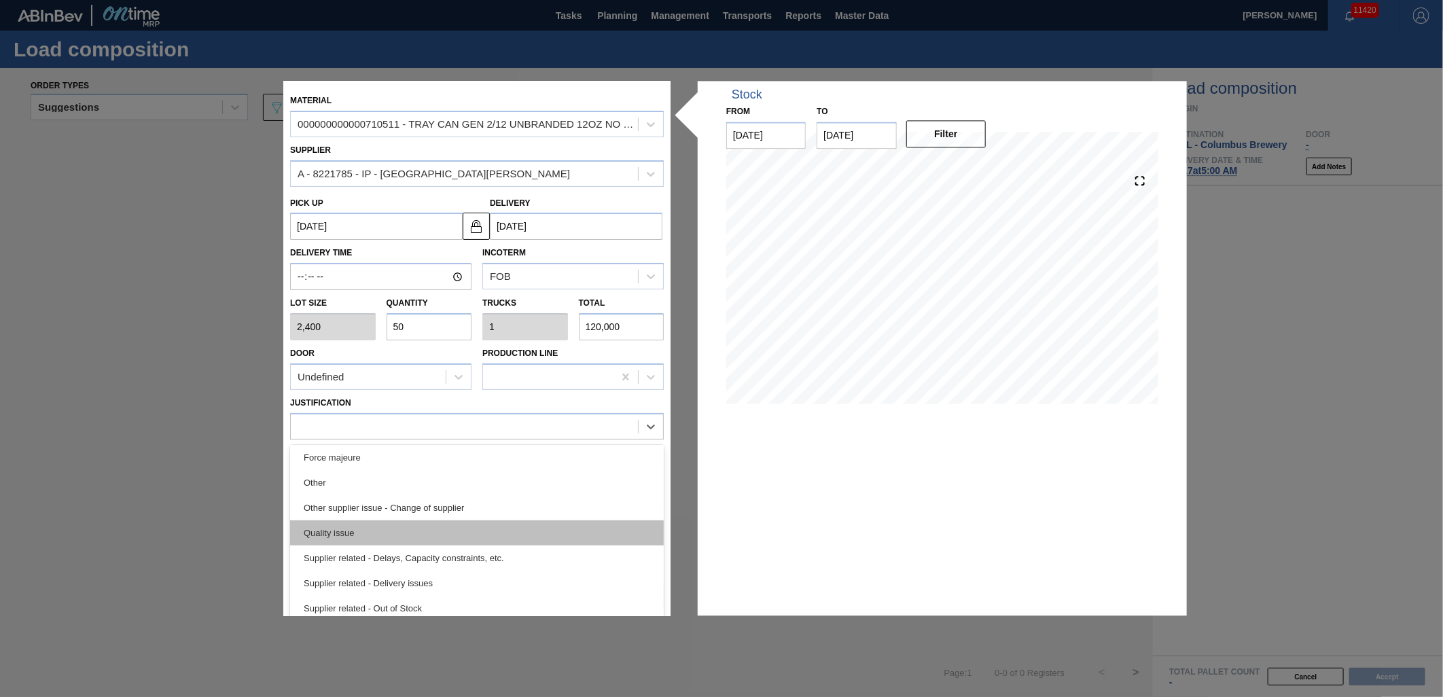
click at [501, 520] on div "Quality issue" at bounding box center [477, 532] width 374 height 25
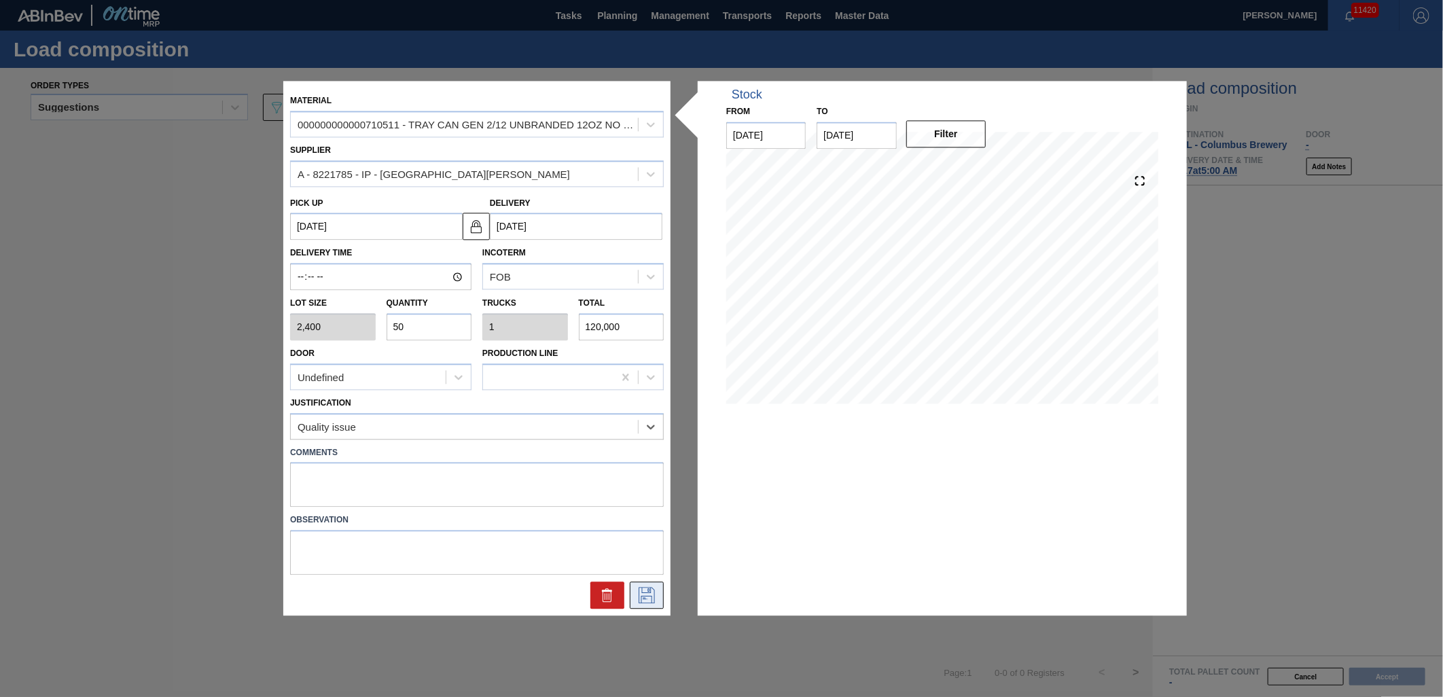
click at [651, 598] on icon at bounding box center [647, 596] width 22 height 16
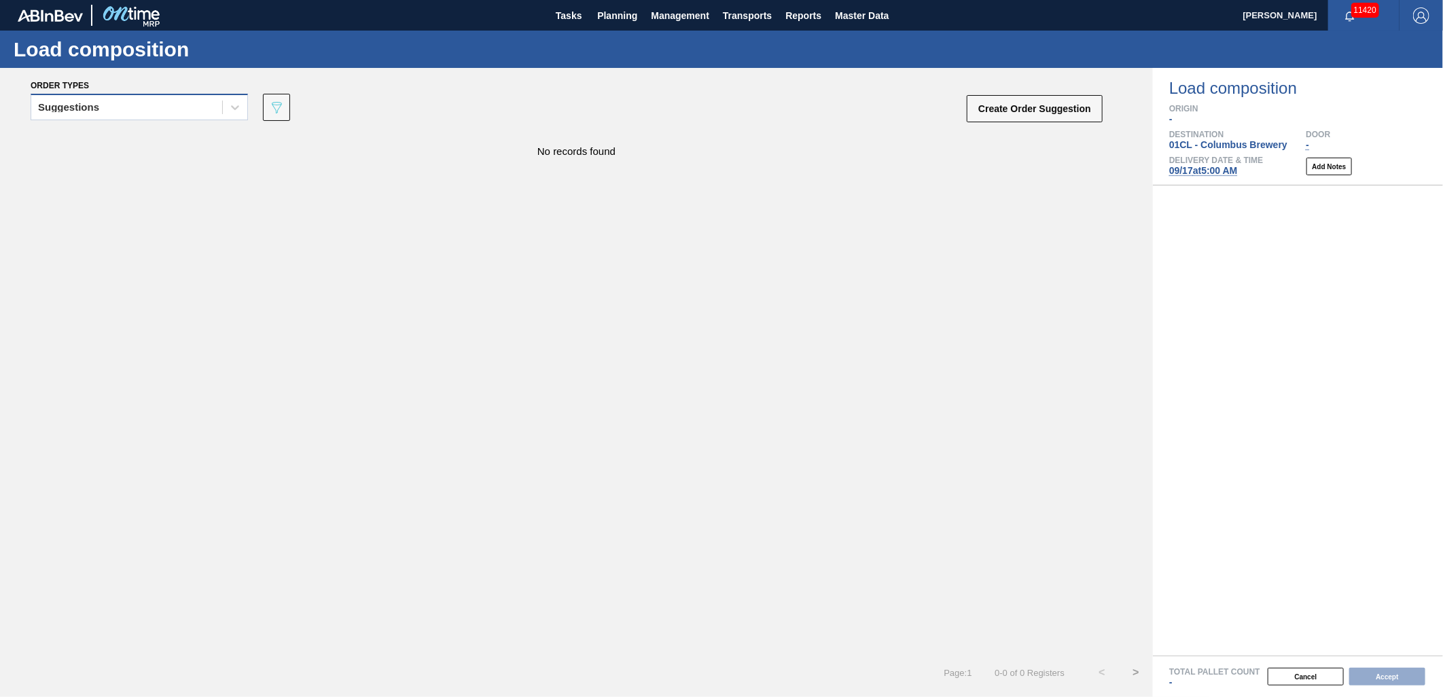
click at [196, 109] on div "Suggestions" at bounding box center [126, 108] width 191 height 20
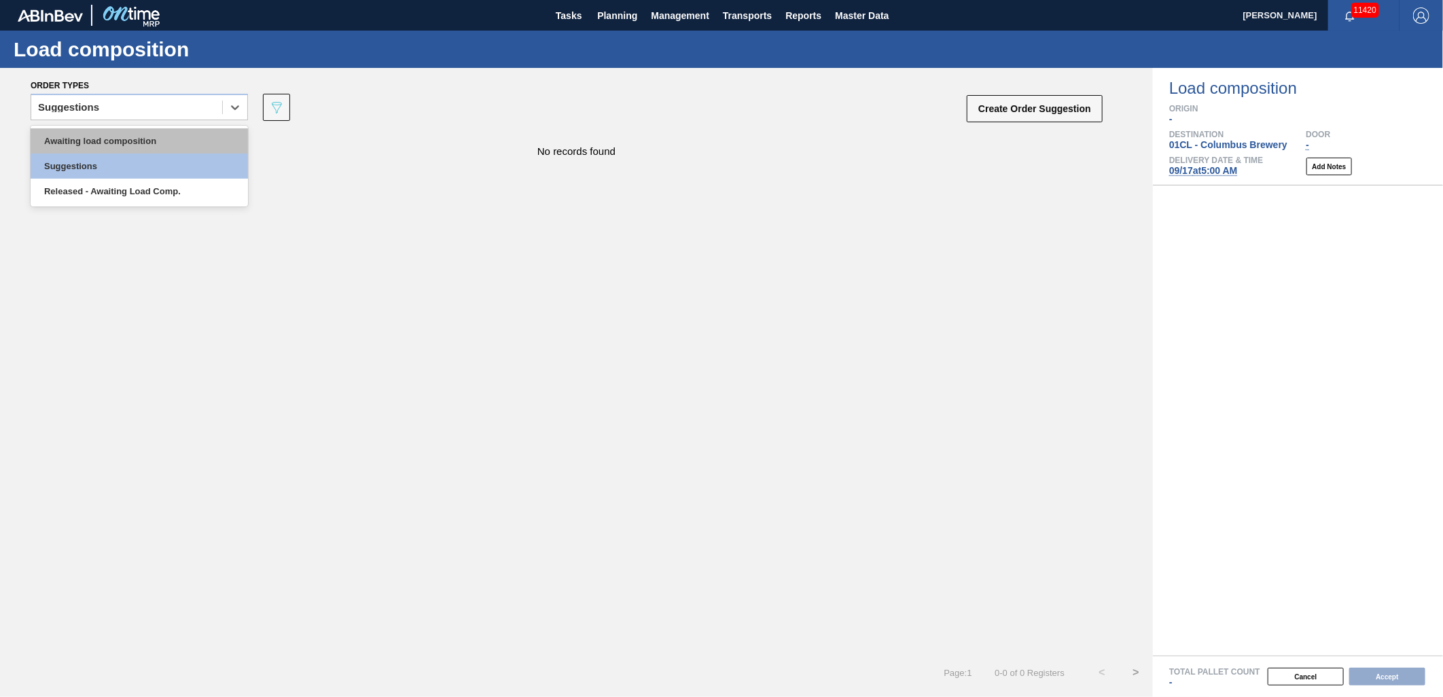
click at [141, 132] on div "Awaiting load composition" at bounding box center [139, 140] width 217 height 25
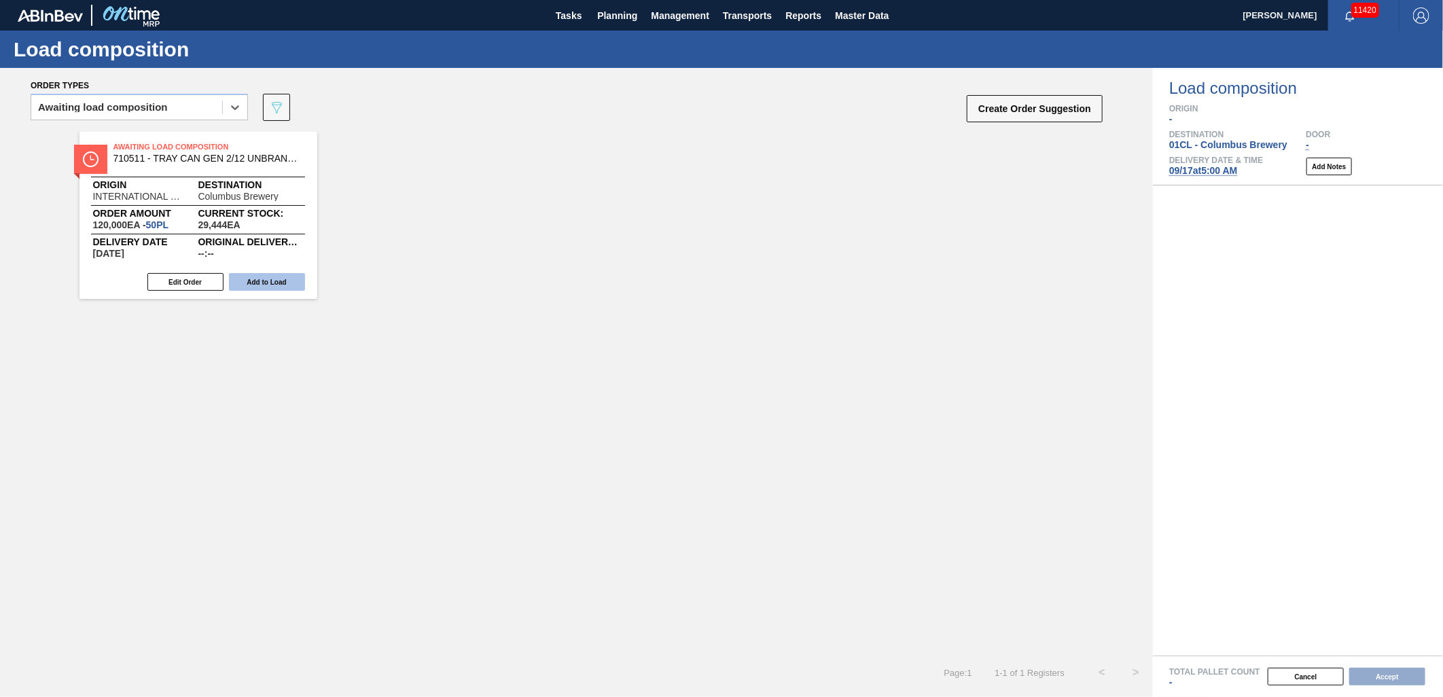
click at [262, 275] on button "Add to Load" at bounding box center [267, 282] width 76 height 18
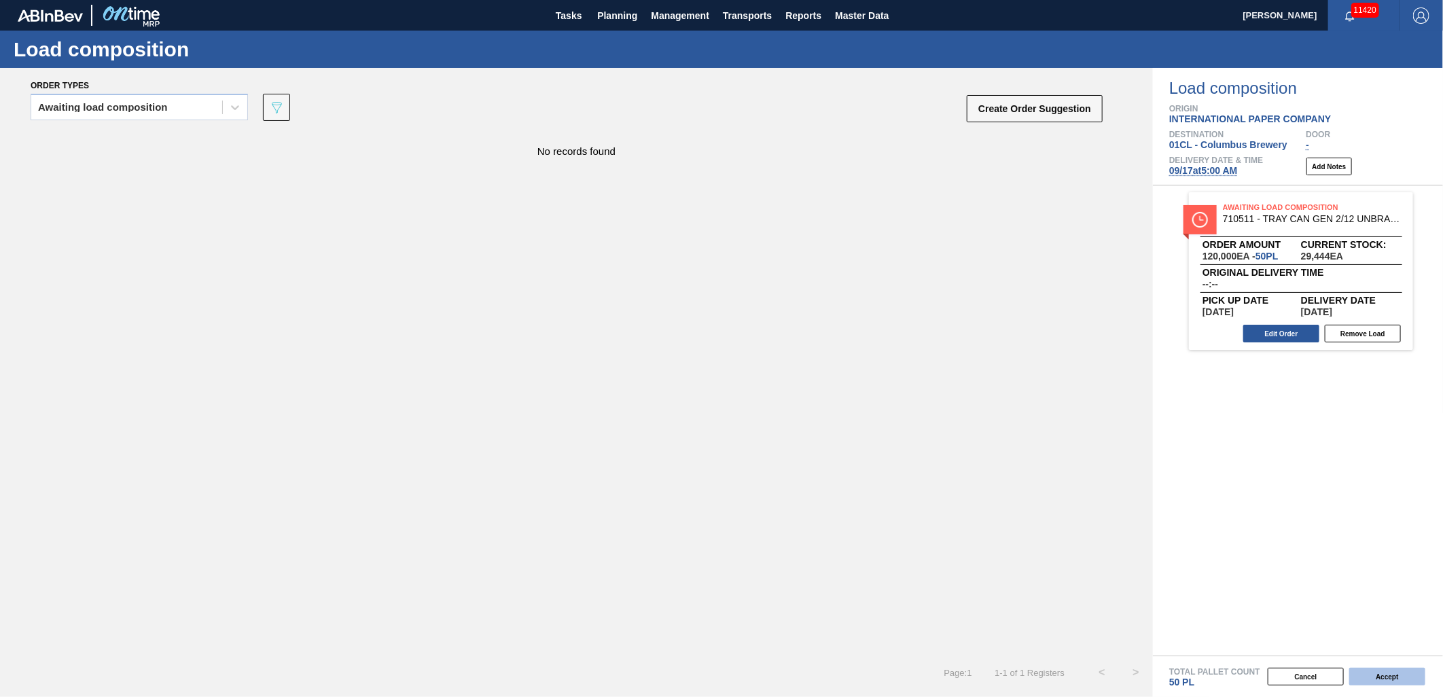
click at [1382, 675] on button "Accept" at bounding box center [1387, 677] width 76 height 18
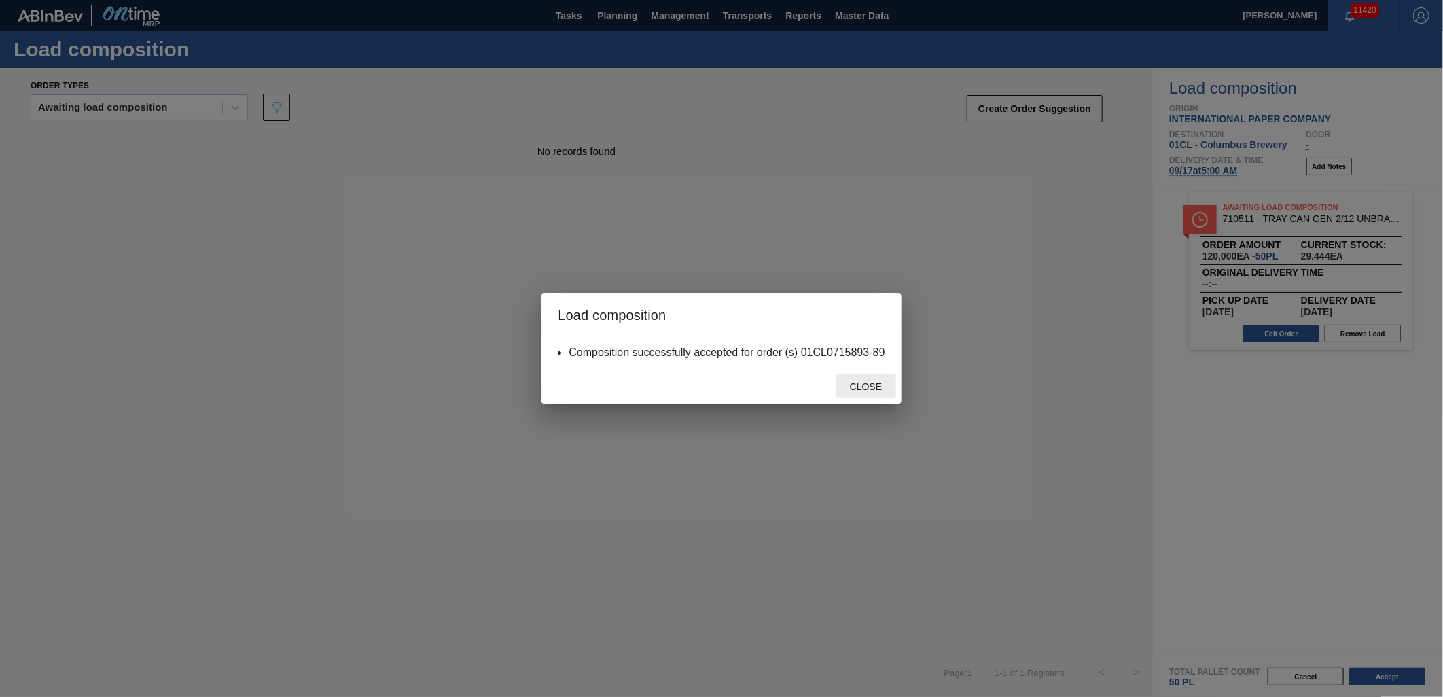
click at [863, 388] on span "Close" at bounding box center [866, 386] width 54 height 11
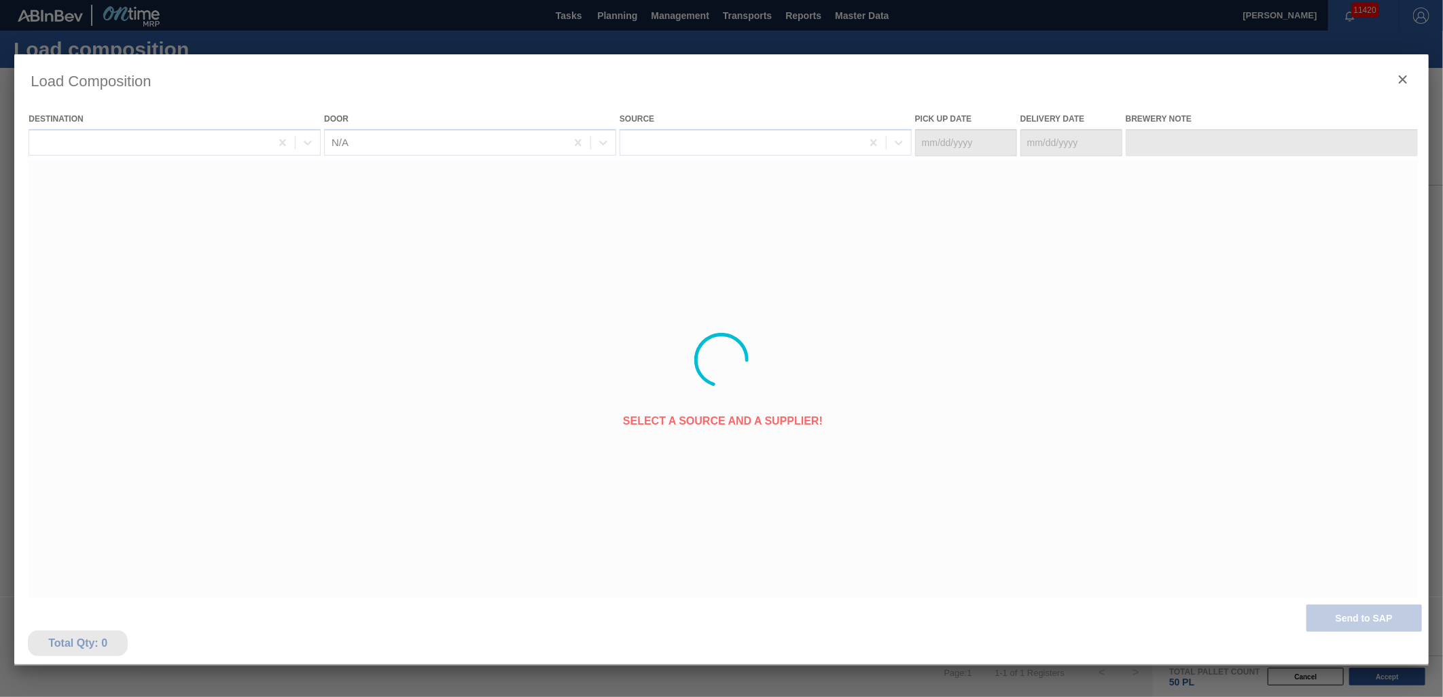
type Date "09/16/2025"
type Date "[DATE]"
